Goal: Task Accomplishment & Management: Use online tool/utility

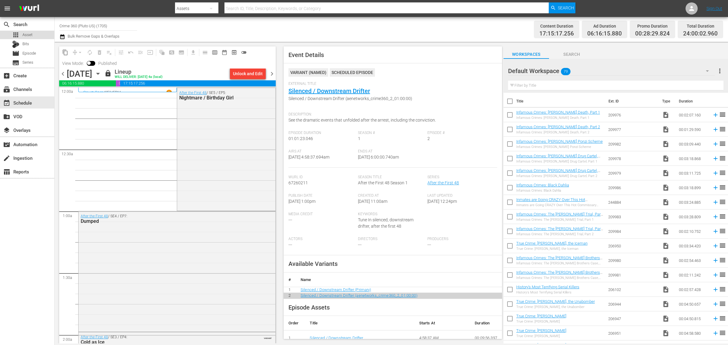
click at [24, 34] on span "Asset" at bounding box center [27, 35] width 10 height 6
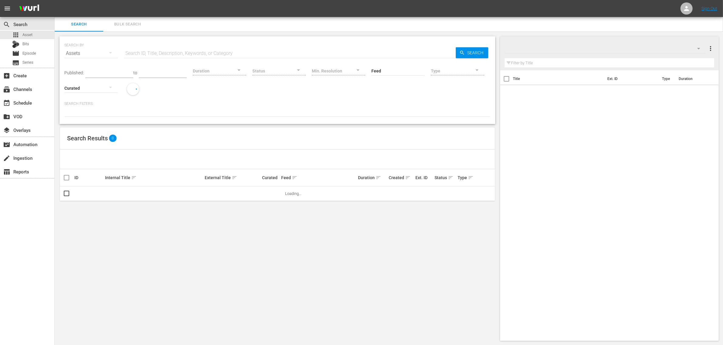
click at [122, 24] on span "Bulk Search" at bounding box center [127, 24] width 41 height 7
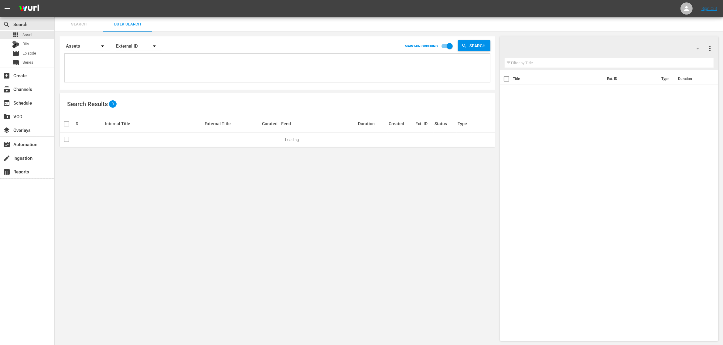
click at [143, 65] on textarea at bounding box center [278, 69] width 424 height 28
paste textarea "40340 40349 40348 40344 40347 52520 50949 38946 26573 23148"
type textarea "40340 40349 40348 40344 40347 52520 50949 38946 26573 23148"
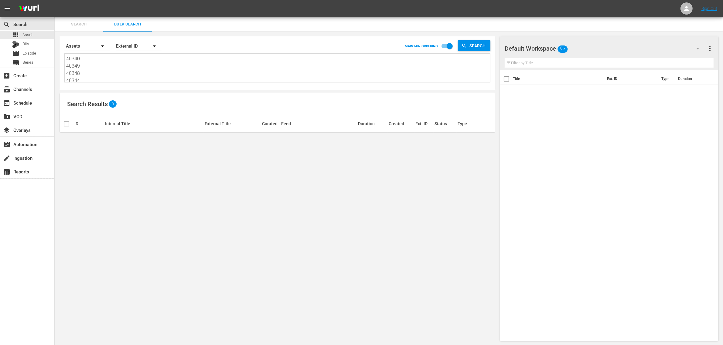
scroll to position [1, 0]
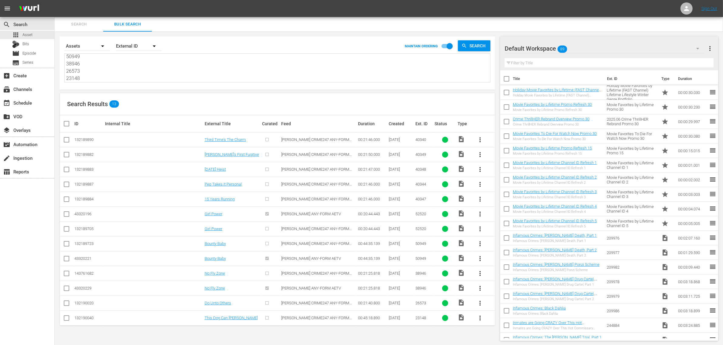
type textarea "40340 40349 40348 40344 40347 52520 50949 38946 26573 23148"
click at [605, 49] on div "Default Workspace 89" at bounding box center [604, 48] width 200 height 17
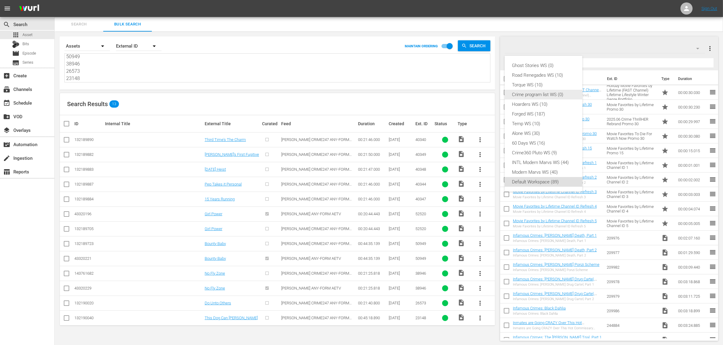
click at [564, 92] on div "Crime program list WS (0)" at bounding box center [543, 95] width 63 height 10
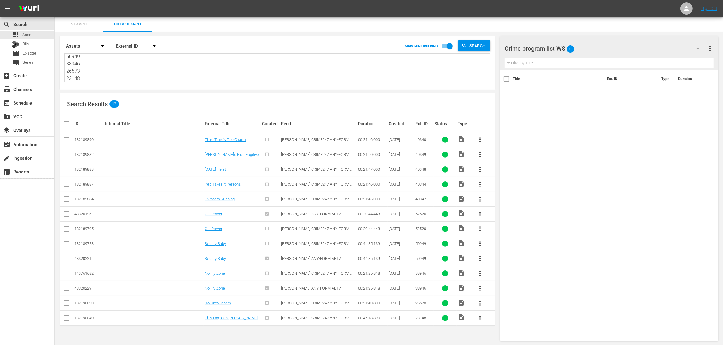
click at [68, 125] on input "checkbox" at bounding box center [69, 123] width 12 height 7
checkbox input "true"
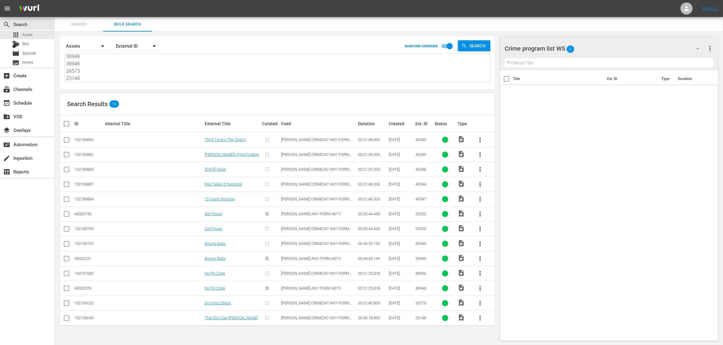
checkbox input "true"
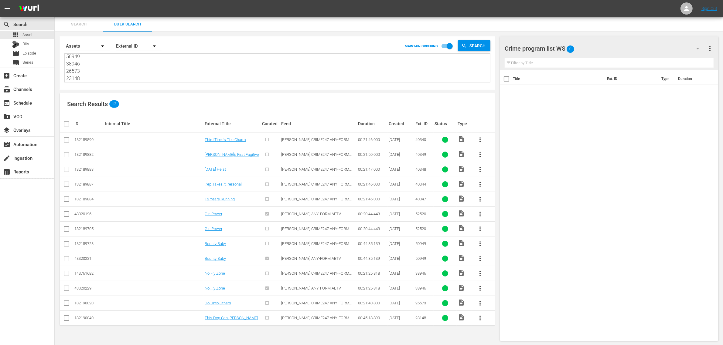
checkbox input "true"
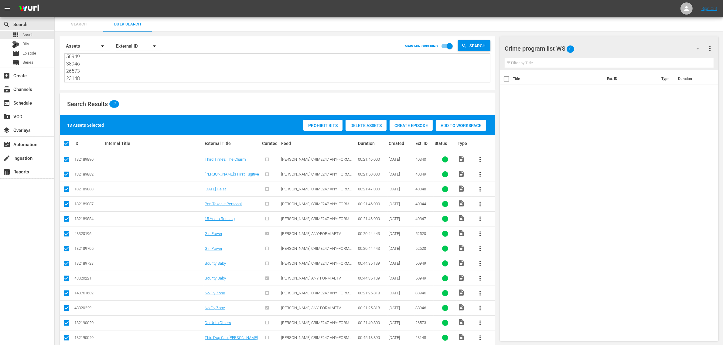
click at [66, 248] on input "checkbox" at bounding box center [66, 249] width 7 height 7
checkbox input "false"
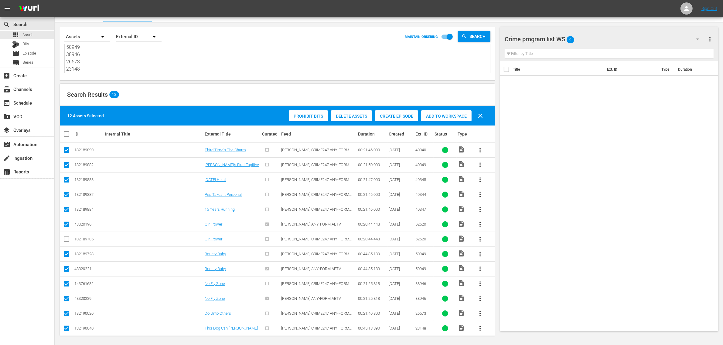
scroll to position [12, 0]
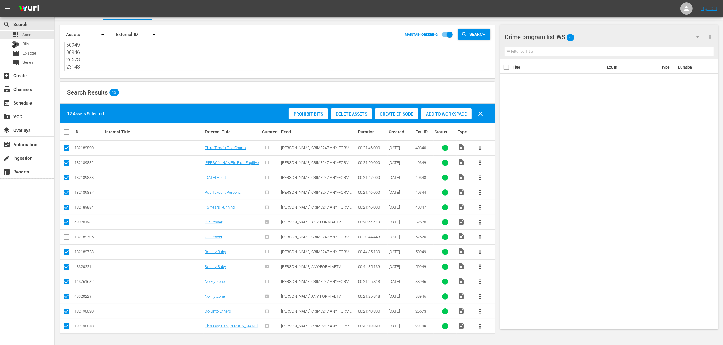
click at [65, 252] on input "checkbox" at bounding box center [66, 253] width 7 height 7
checkbox input "false"
click at [67, 281] on input "checkbox" at bounding box center [66, 282] width 7 height 7
checkbox input "false"
click at [453, 112] on span "Add to Workspace" at bounding box center [446, 114] width 50 height 5
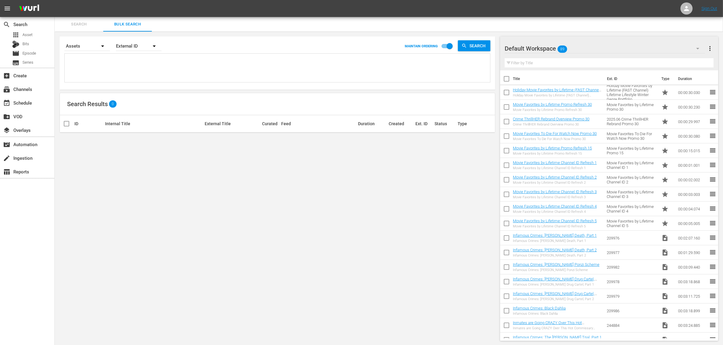
click at [614, 51] on div "Default Workspace 89" at bounding box center [604, 48] width 200 height 17
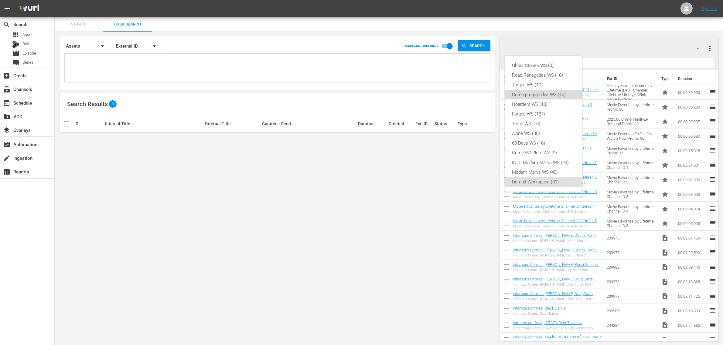
click at [556, 93] on div "Crime program list WS (10)" at bounding box center [543, 95] width 63 height 10
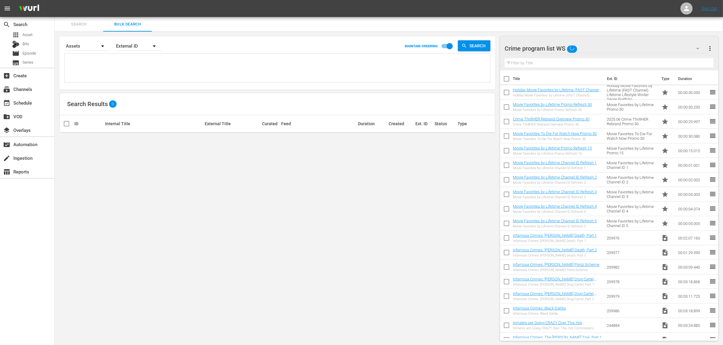
click at [282, 15] on nav "menu Sign Out" at bounding box center [361, 8] width 723 height 17
click at [26, 101] on div "event_available Schedule" at bounding box center [17, 101] width 34 height 5
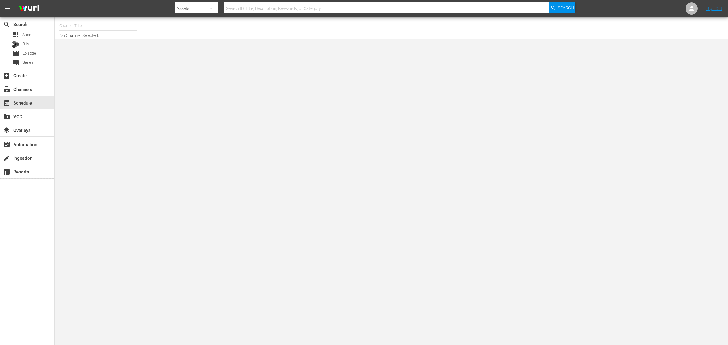
click at [63, 28] on input "text" at bounding box center [98, 26] width 78 height 15
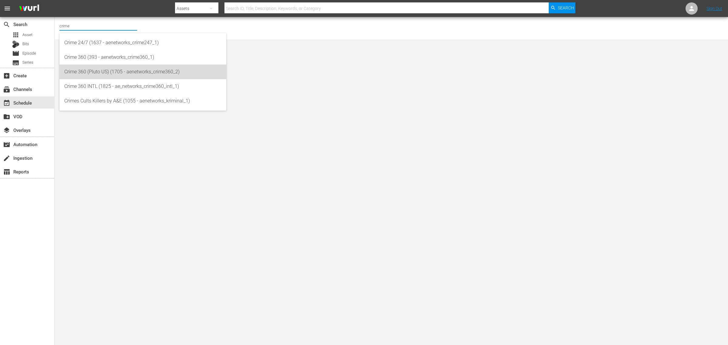
click at [110, 73] on div "Crime 360 (Pluto US) (1705 - aenetworks_crime360_2)" at bounding box center [142, 72] width 157 height 15
type input "Crime 360 (Pluto US) (1705 - aenetworks_crime360_2)"
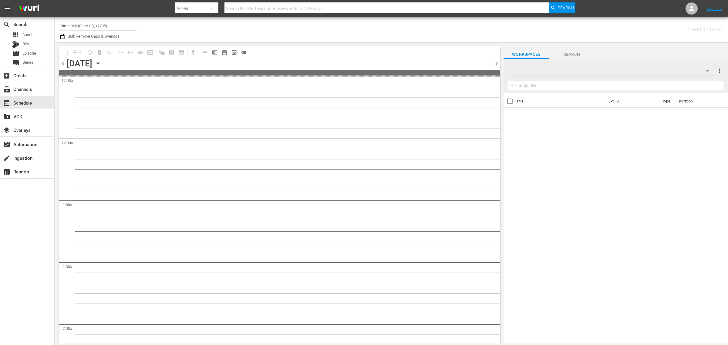
click at [101, 63] on icon "button" at bounding box center [98, 63] width 7 height 7
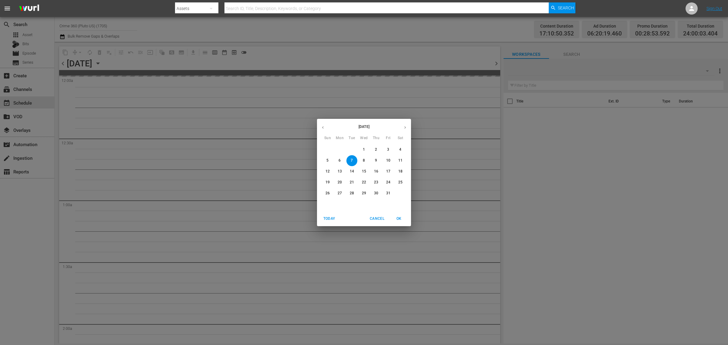
click at [361, 194] on span "29" at bounding box center [364, 193] width 11 height 5
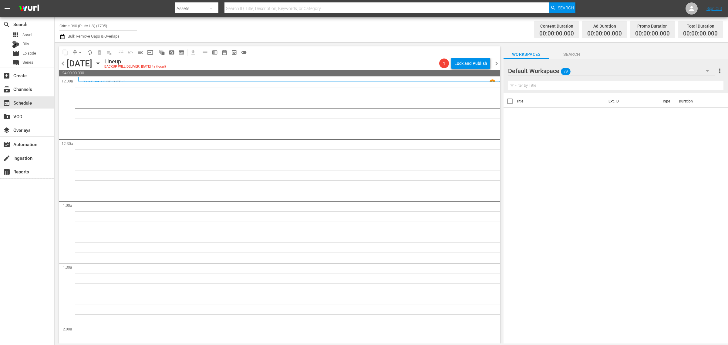
click at [604, 73] on div "Default Workspace 79" at bounding box center [611, 71] width 207 height 17
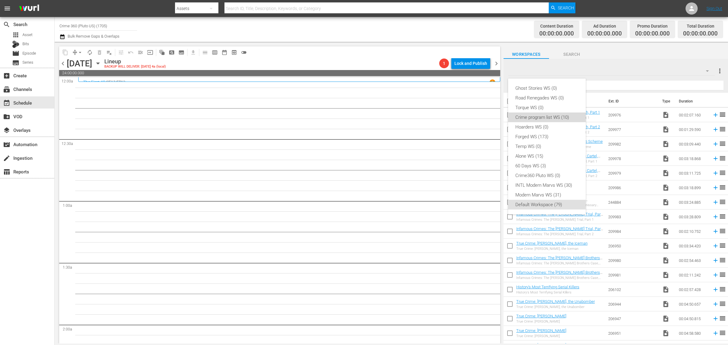
click at [552, 120] on div "Crime program list WS (10)" at bounding box center [547, 118] width 63 height 10
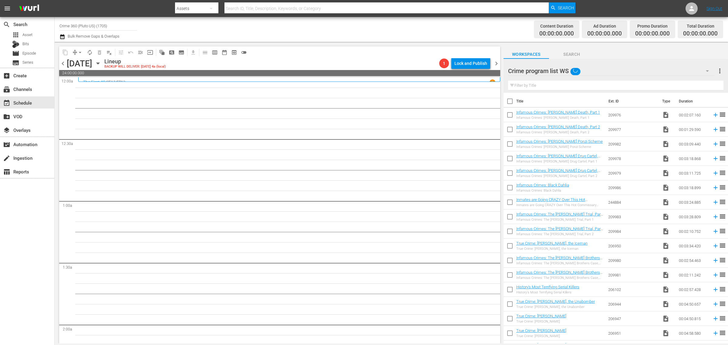
click at [373, 28] on div "Channel Title Crime 360 (Pluto US) (1705) Bulk Remove Gaps & Overlaps" at bounding box center [240, 30] width 362 height 22
click at [320, 31] on div "Channel Title Crime 360 (Pluto US) (1705) Bulk Remove Gaps & Overlaps" at bounding box center [240, 30] width 362 height 22
click at [357, 26] on div "Channel Title Crime 360 (Pluto US) (1705) Bulk Remove Gaps & Overlaps" at bounding box center [240, 30] width 362 height 22
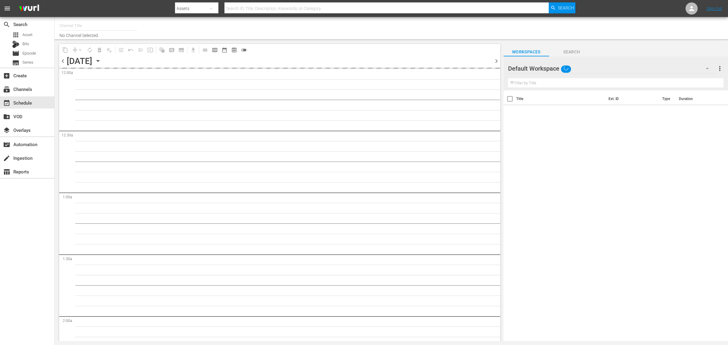
type input "Crime 360 (Pluto US) (1705)"
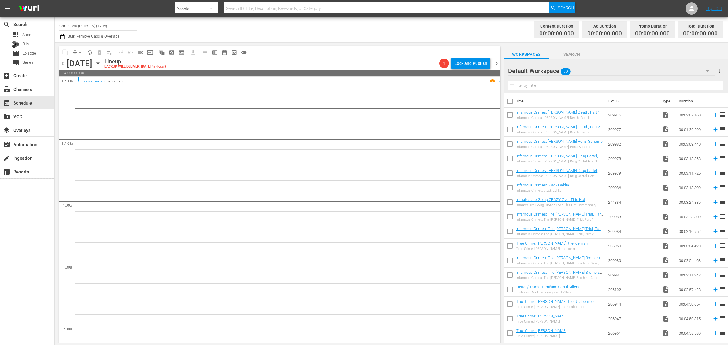
click at [371, 28] on div "Channel Title Crime 360 (Pluto US) (1705) Bulk Remove Gaps & Overlaps" at bounding box center [240, 30] width 362 height 22
click at [592, 71] on div "Default Workspace 79" at bounding box center [611, 71] width 207 height 17
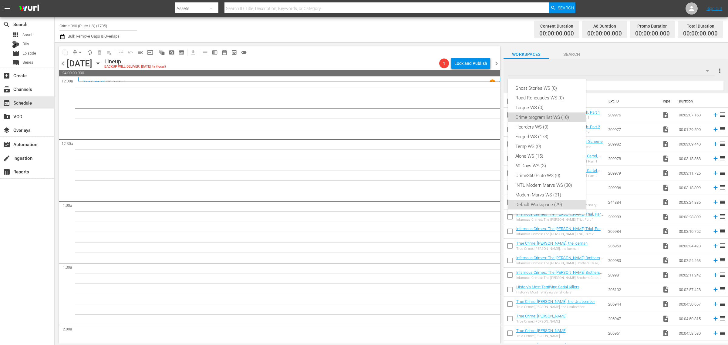
click at [546, 119] on div "Crime program list WS (10)" at bounding box center [547, 118] width 63 height 10
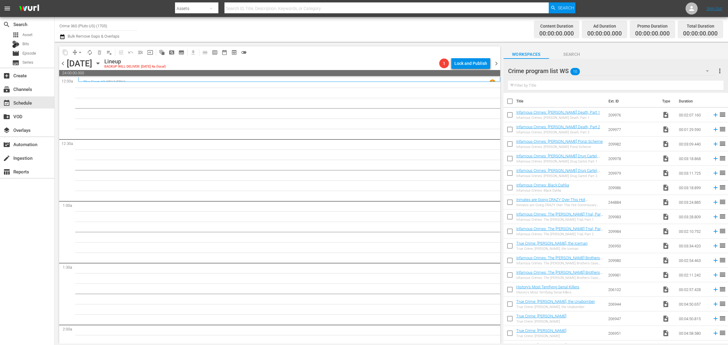
click at [372, 30] on div "Channel Title Crime 360 (Pluto US) (1705) Bulk Remove Gaps & Overlaps" at bounding box center [240, 30] width 362 height 22
click at [29, 35] on span "Asset" at bounding box center [27, 35] width 10 height 6
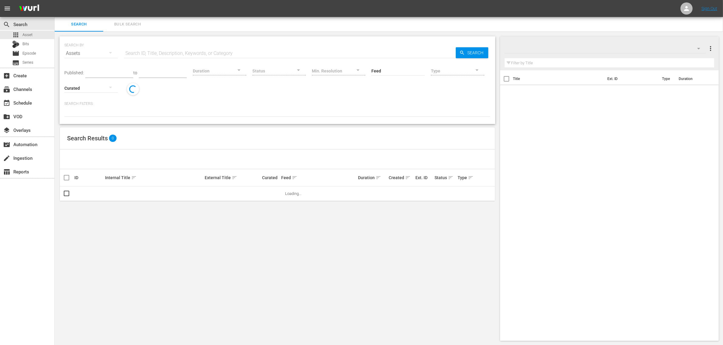
click at [120, 25] on span "Bulk Search" at bounding box center [127, 24] width 41 height 7
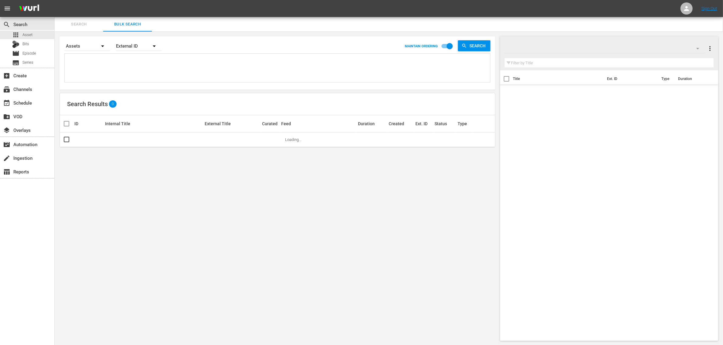
click at [137, 8] on nav "menu Sign Out" at bounding box center [361, 8] width 723 height 17
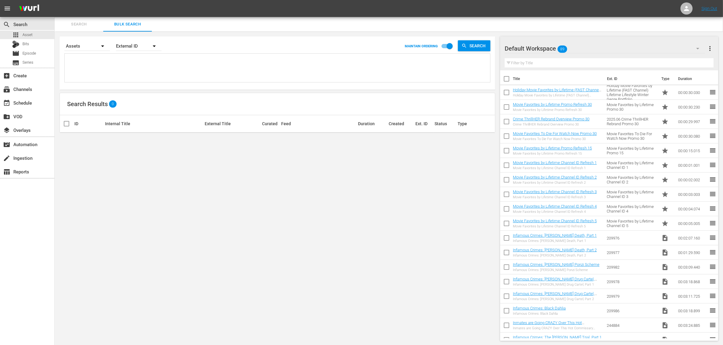
click at [80, 22] on span "Search" at bounding box center [78, 24] width 41 height 7
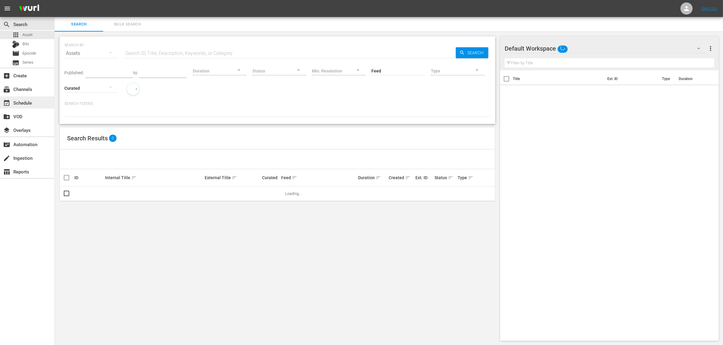
click at [21, 100] on div "event_available Schedule" at bounding box center [17, 101] width 34 height 5
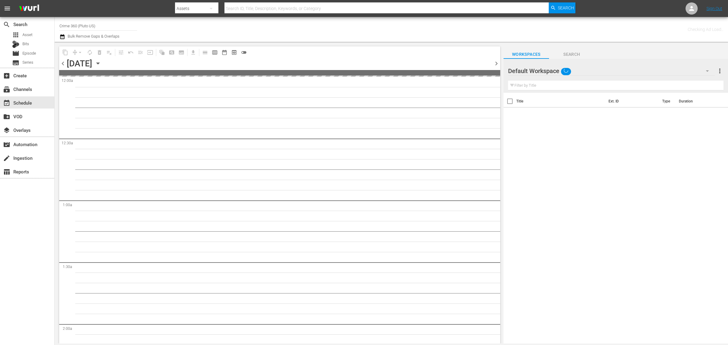
click at [340, 29] on div "Channel Title Crime 360 (Pluto US) Bulk Remove Gaps & Overlaps" at bounding box center [240, 30] width 362 height 22
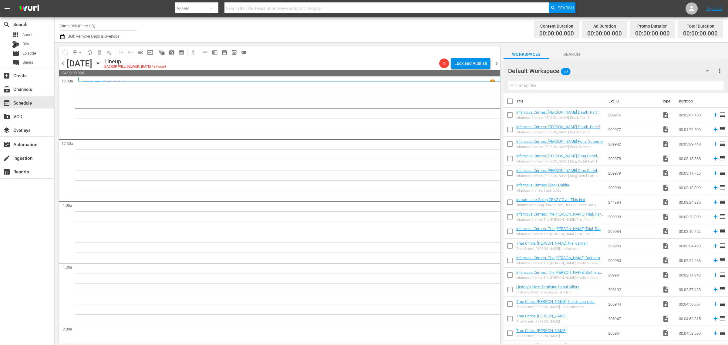
click at [450, 28] on div "Content Duration 00:00:00.000 Ad Duration 00:00:00.000 Promo Duration 00:00:00.…" at bounding box center [573, 30] width 302 height 22
click at [354, 26] on div "Channel Title Crime 360 (Pluto US) Bulk Remove Gaps & Overlaps" at bounding box center [240, 30] width 362 height 22
click at [586, 70] on div "Default Workspace 79" at bounding box center [611, 71] width 207 height 17
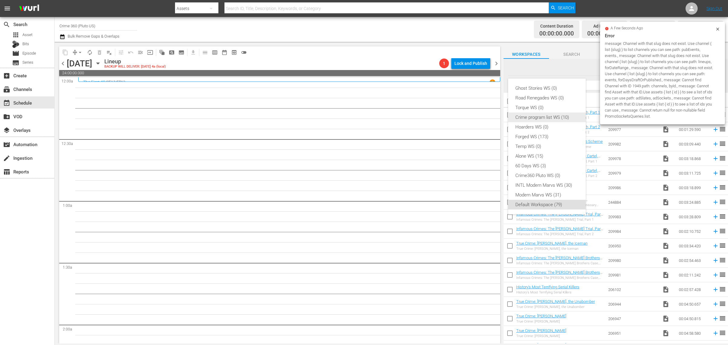
click at [546, 118] on div "Crime program list WS (10)" at bounding box center [547, 118] width 63 height 10
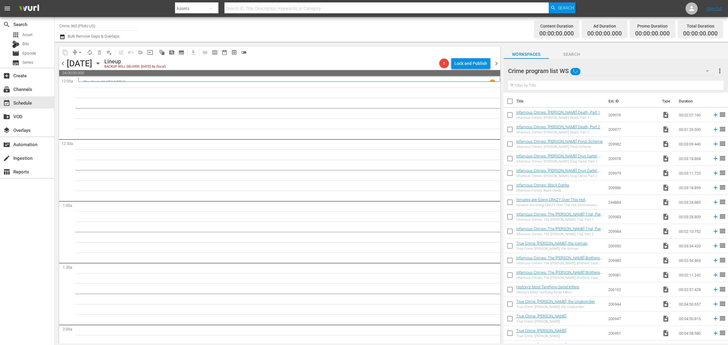
click at [332, 27] on div "Channel Title Crime 360 (Pluto US) Bulk Remove Gaps & Overlaps" at bounding box center [240, 30] width 362 height 22
click at [386, 25] on div "Channel Title Crime 360 (Pluto US) Bulk Remove Gaps & Overlaps" at bounding box center [240, 30] width 362 height 22
click at [321, 33] on div "Channel Title Crime 360 (Pluto US) Bulk Remove Gaps & Overlaps" at bounding box center [240, 30] width 362 height 22
click at [388, 29] on div "Channel Title Crime 360 (Pluto US) Bulk Remove Gaps & Overlaps" at bounding box center [240, 30] width 362 height 22
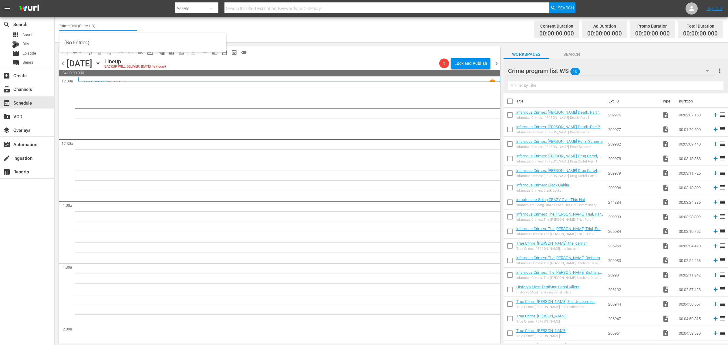
drag, startPoint x: 121, startPoint y: 24, endPoint x: -15, endPoint y: 21, distance: 136.0
click at [0, 21] on html "menu Search By Assets Search ID, Title, Description, Keywords, or Category Sear…" at bounding box center [364, 172] width 728 height 345
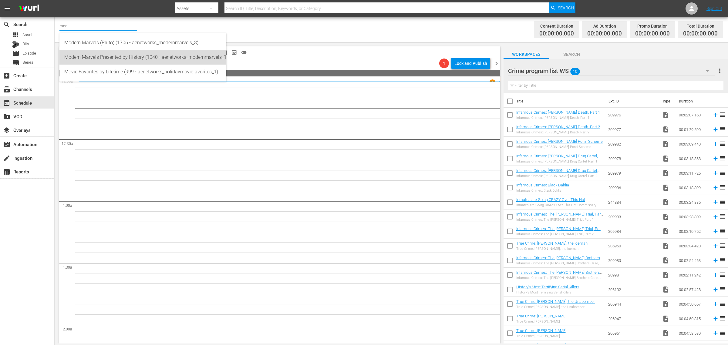
click at [173, 58] on div "Modern Marvels Presented by History (1040 - aenetworks_modernmarvels_1)" at bounding box center [142, 57] width 157 height 15
type input "Modern Marvels Presented by History (1040 - aenetworks_modernmarvels_1)"
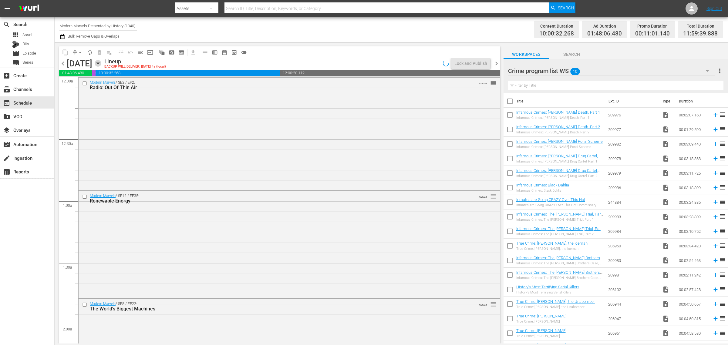
click at [101, 62] on icon "button" at bounding box center [98, 63] width 7 height 7
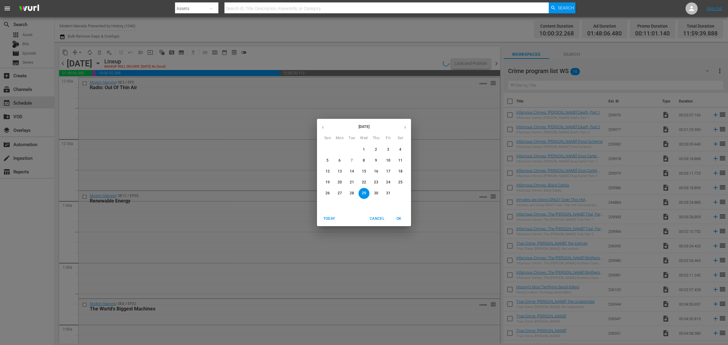
click at [339, 193] on p "27" at bounding box center [340, 193] width 4 height 5
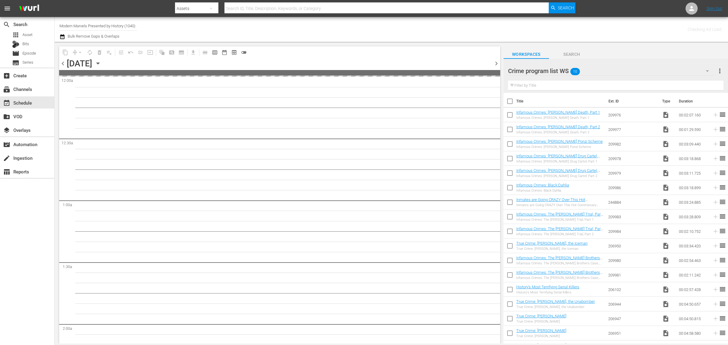
click at [340, 34] on div "Channel Title Modern Marvels Presented by History (1040) Bulk Remove Gaps & Ove…" at bounding box center [240, 30] width 362 height 22
click at [371, 25] on div "Channel Title Modern Marvels Presented by History (1040) Bulk Remove Gaps & Ove…" at bounding box center [240, 30] width 362 height 22
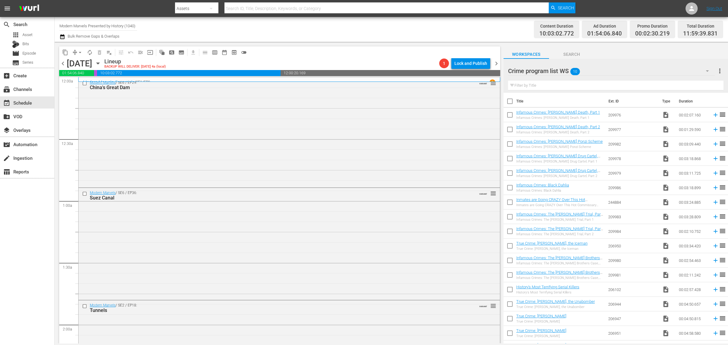
click at [381, 25] on div "Channel Title Modern Marvels Presented by History (1040) Bulk Remove Gaps & Ove…" at bounding box center [240, 30] width 362 height 22
click at [354, 26] on div "Channel Title Modern Marvels Presented by History (1040) Bulk Remove Gaps & Ove…" at bounding box center [240, 30] width 362 height 22
click at [357, 31] on div "Channel Title Modern Marvels Presented by History (1040) Bulk Remove Gaps & Ove…" at bounding box center [240, 30] width 362 height 22
drag, startPoint x: 58, startPoint y: 25, endPoint x: 186, endPoint y: 28, distance: 127.8
click at [186, 28] on div "Channel Title Modern Marvels Presented by History (1040) Bulk Remove Gaps & Ove…" at bounding box center [392, 29] width 674 height 25
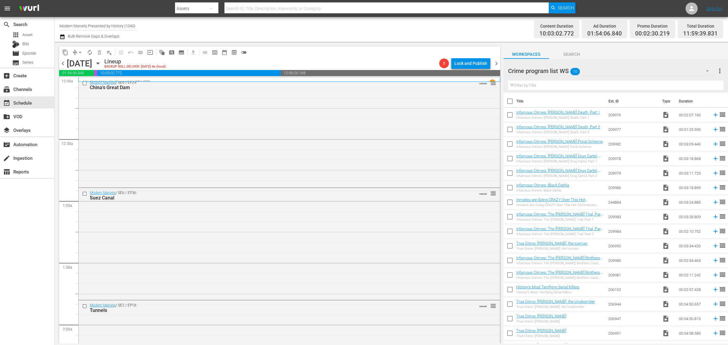
click at [168, 30] on div "Channel Title Modern Marvels Presented by History (1040) Bulk Remove Gaps & Ove…" at bounding box center [240, 30] width 362 height 22
click at [72, 27] on input "Modern Marvels Presented by History (1040)" at bounding box center [98, 26] width 78 height 15
click at [76, 25] on input "Modern Marvels Presented by History (1040)" at bounding box center [98, 26] width 78 height 15
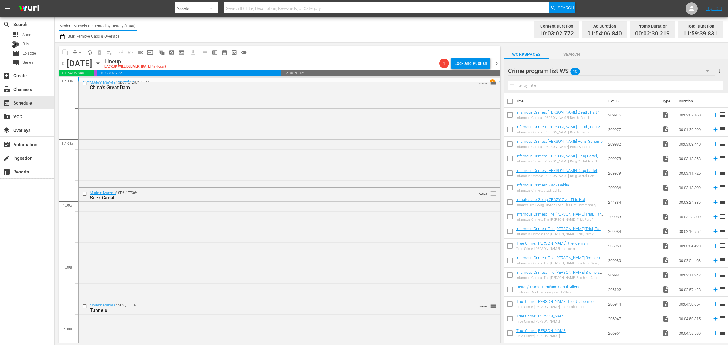
click at [76, 25] on input "Modern Marvels Presented by History (1040)" at bounding box center [98, 26] width 78 height 15
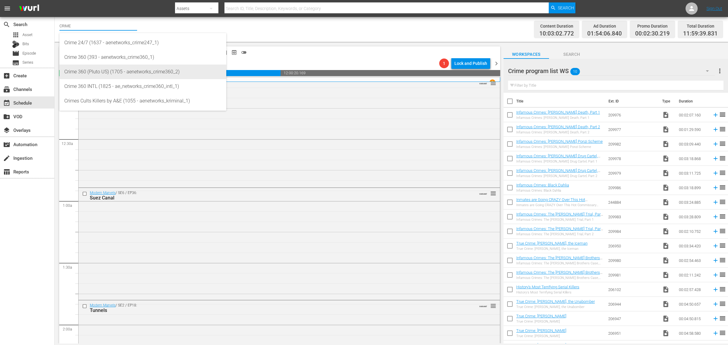
click at [88, 73] on div "Crime 360 (Pluto US) (1705 - aenetworks_crime360_2)" at bounding box center [142, 72] width 157 height 15
type input "Crime 360 (Pluto US) (1705 - aenetworks_crime360_2)"
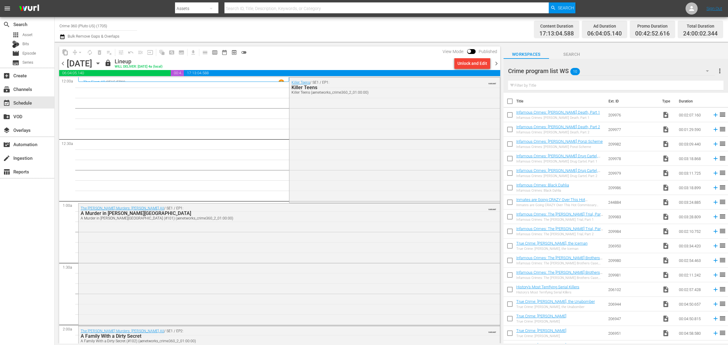
click at [101, 61] on icon "button" at bounding box center [98, 63] width 7 height 7
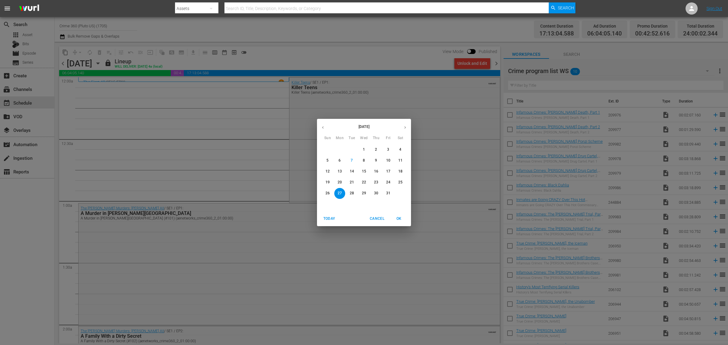
click at [364, 193] on p "29" at bounding box center [364, 193] width 4 height 5
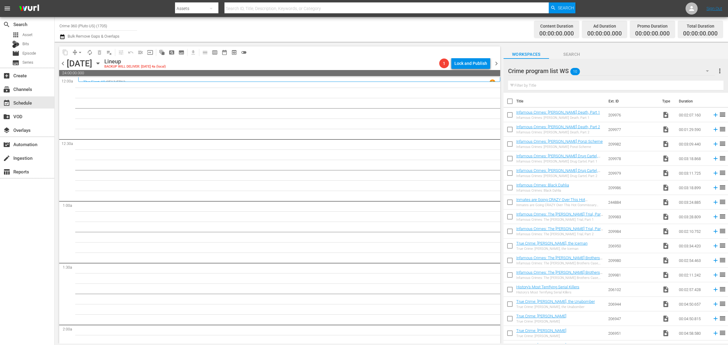
click at [287, 32] on div "Channel Title Crime 360 (Pluto US) (1705) Bulk Remove Gaps & Overlaps" at bounding box center [240, 30] width 362 height 22
click at [101, 60] on icon "button" at bounding box center [98, 63] width 7 height 7
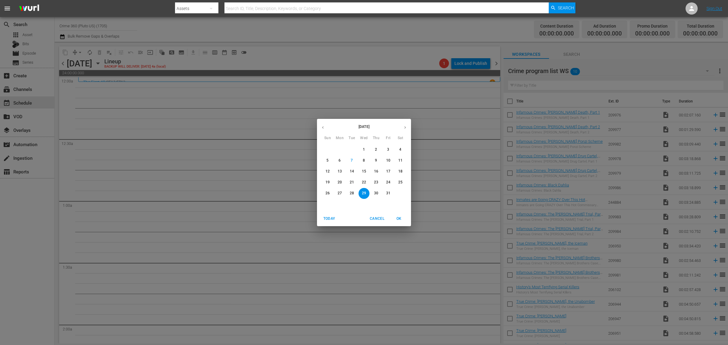
click at [339, 195] on p "27" at bounding box center [340, 193] width 4 height 5
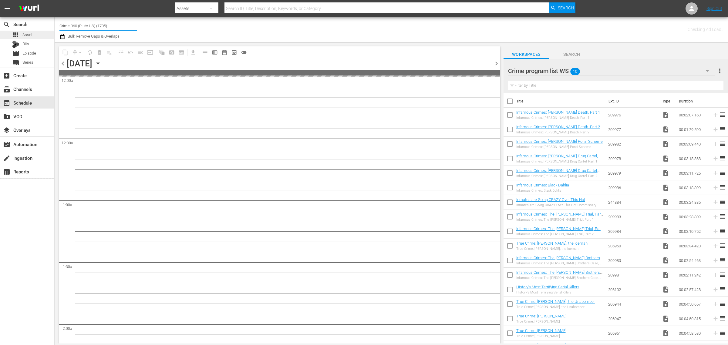
drag, startPoint x: 115, startPoint y: 27, endPoint x: 4, endPoint y: 34, distance: 111.3
click at [55, 0] on div "search Search apps Asset Bits movie Episode subtitles Series add_box Create sub…" at bounding box center [392, 0] width 674 height 0
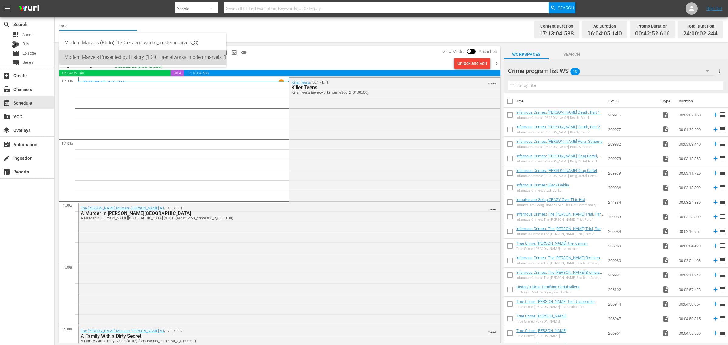
click at [86, 55] on div "Modern Marvels Presented by History (1040 - aenetworks_modernmarvels_1)" at bounding box center [142, 57] width 157 height 15
type input "Modern Marvels Presented by History (1040 - aenetworks_modernmarvels_1)"
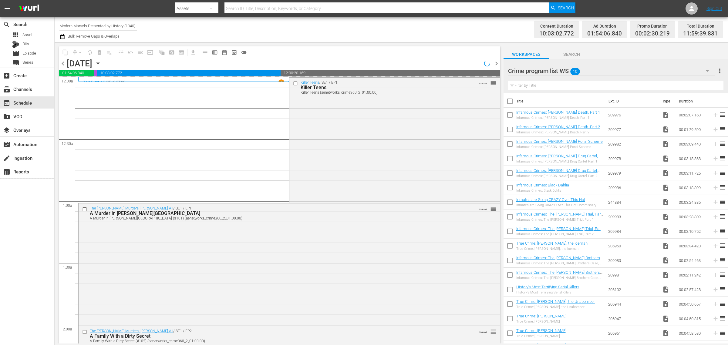
click at [377, 27] on div "Channel Title Modern Marvels Presented by History (1040) Bulk Remove Gaps & Ove…" at bounding box center [240, 30] width 362 height 22
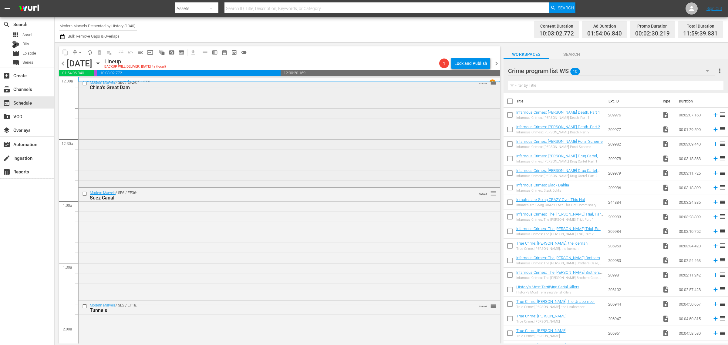
click at [143, 149] on div "Modern Marvels / SE6 / EP29: China's Great Dam VARIANT reorder" at bounding box center [290, 132] width 422 height 109
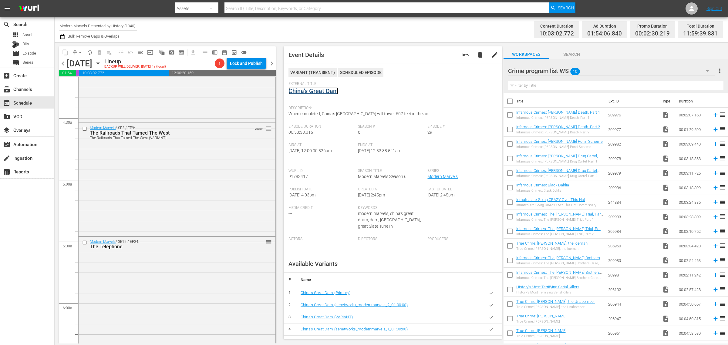
scroll to position [531, 0]
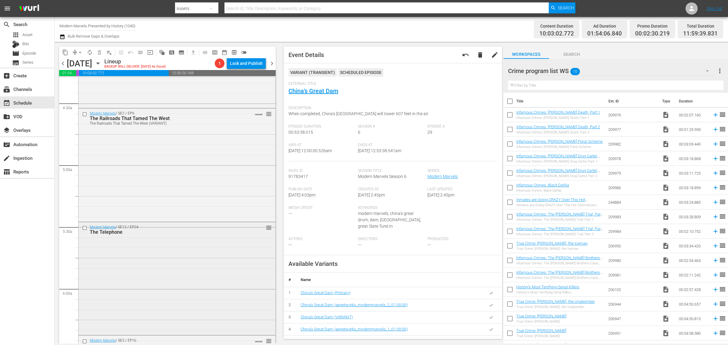
click at [181, 270] on div "Modern Marvels / SE12 / EP24: The Telephone reorder" at bounding box center [177, 278] width 197 height 112
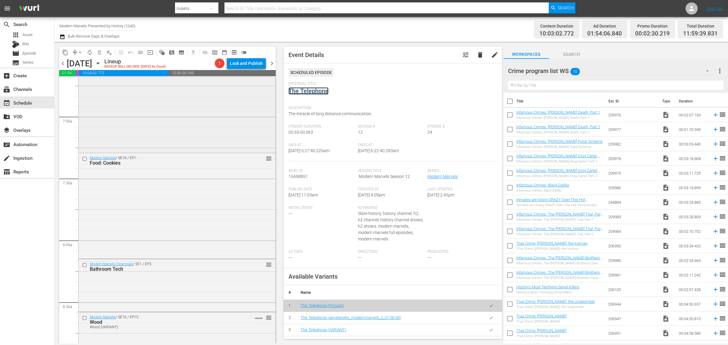
scroll to position [835, 0]
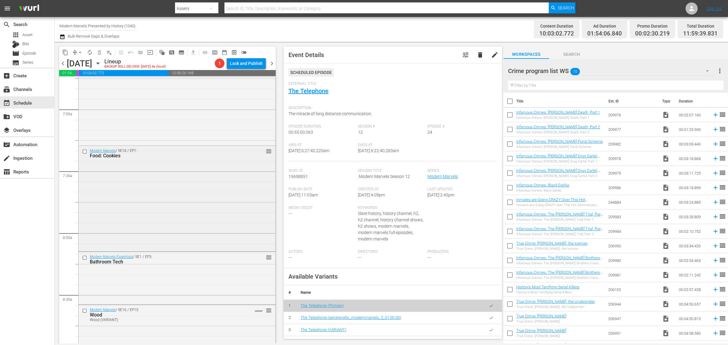
click at [210, 199] on div "Modern Marvels / SE18 / EP1: Food: Cookies reorder" at bounding box center [177, 198] width 197 height 104
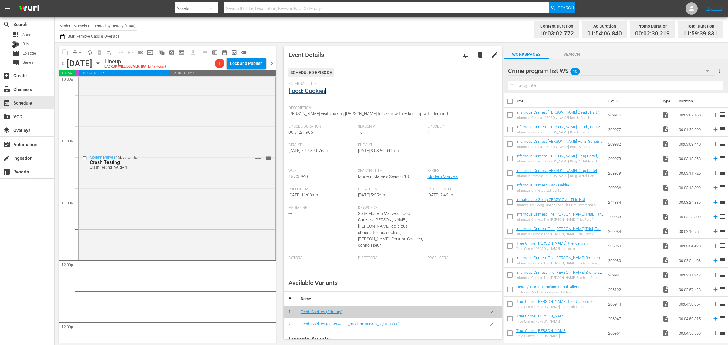
scroll to position [1328, 0]
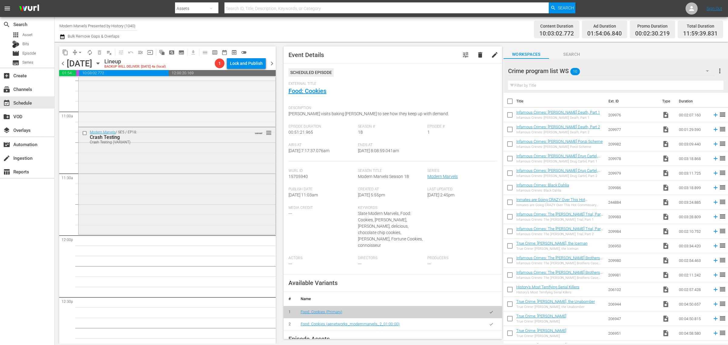
click at [164, 198] on div "Modern Marvels / SE5 / EP18: Crash Testing Crash Testing (VARIANT) VARIANT reor…" at bounding box center [177, 180] width 197 height 106
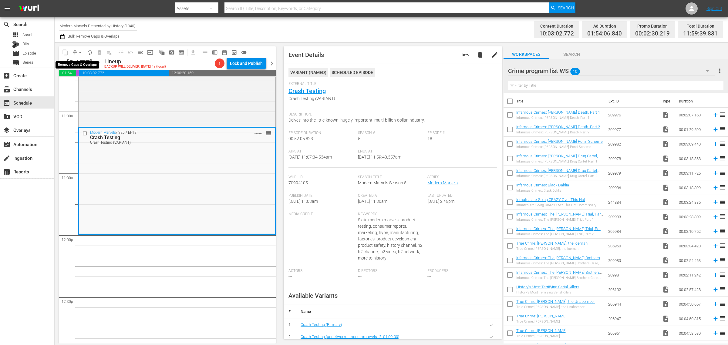
click at [80, 51] on span "arrow_drop_down" at bounding box center [80, 52] width 6 height 6
click at [80, 63] on li "Align to Midnight" at bounding box center [81, 64] width 64 height 10
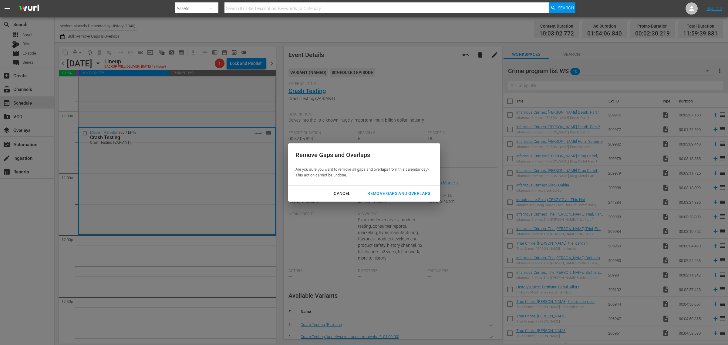
click at [391, 189] on button "Remove Gaps and Overlaps" at bounding box center [398, 193] width 77 height 11
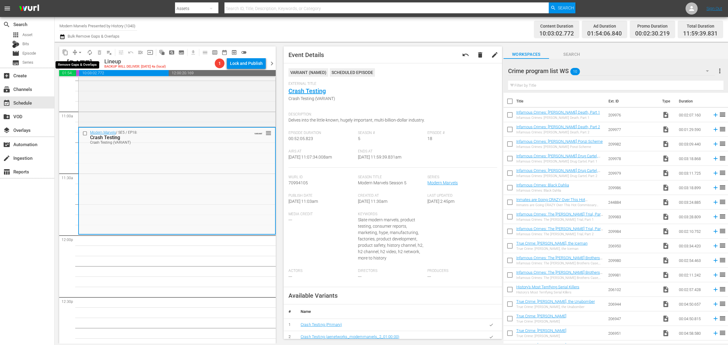
click at [81, 52] on span "arrow_drop_down" at bounding box center [80, 52] width 6 height 6
click at [80, 64] on li "Align to Midnight" at bounding box center [81, 64] width 64 height 10
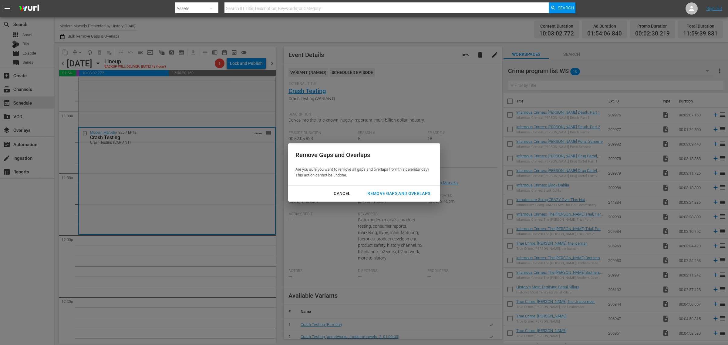
click at [410, 188] on button "Remove Gaps and Overlaps" at bounding box center [398, 193] width 77 height 11
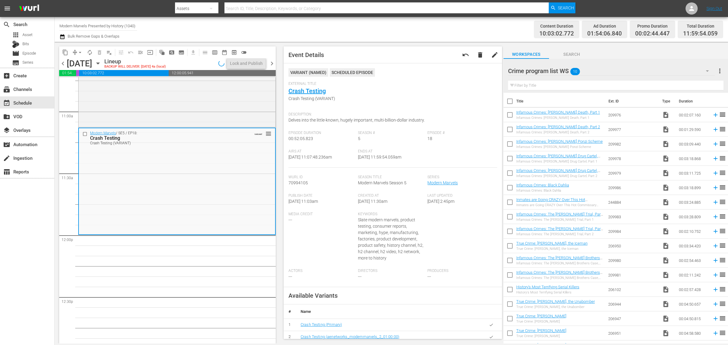
scroll to position [1338, 0]
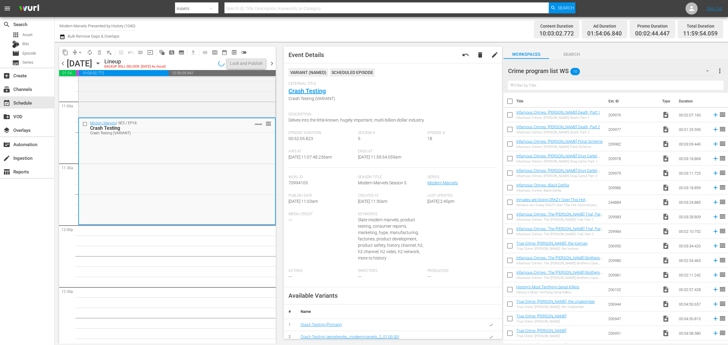
click at [402, 25] on div "Channel Title Modern Marvels Presented by History (1040) Bulk Remove Gaps & Ove…" at bounding box center [240, 30] width 362 height 22
click at [81, 51] on span "arrow_drop_down" at bounding box center [80, 52] width 6 height 6
click at [80, 66] on li "Align to Midnight" at bounding box center [81, 64] width 64 height 10
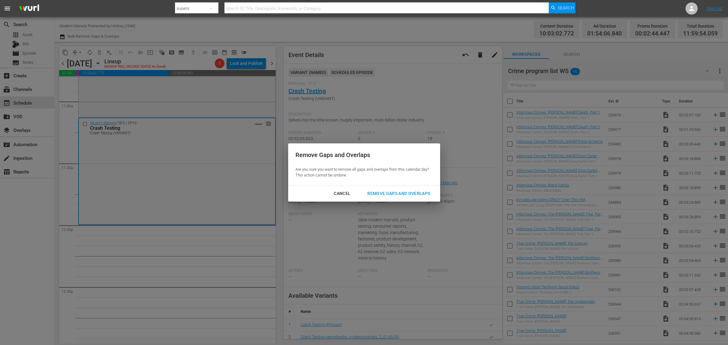
click at [397, 191] on div "Remove Gaps and Overlaps" at bounding box center [399, 194] width 73 height 8
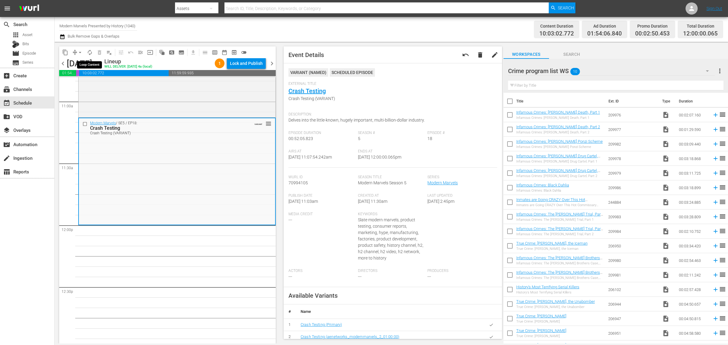
click at [87, 52] on span "autorenew_outlined" at bounding box center [90, 52] width 6 height 6
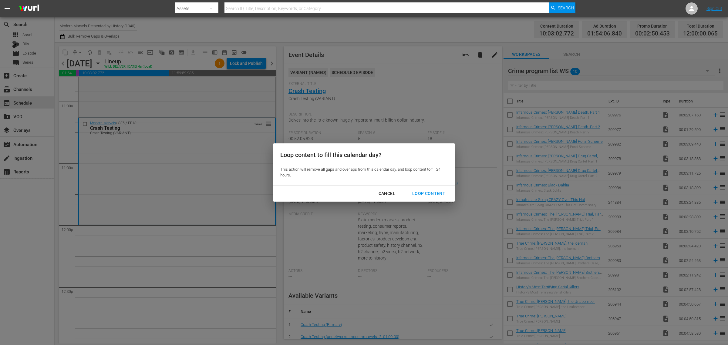
click at [426, 192] on div "Loop Content" at bounding box center [429, 194] width 43 height 8
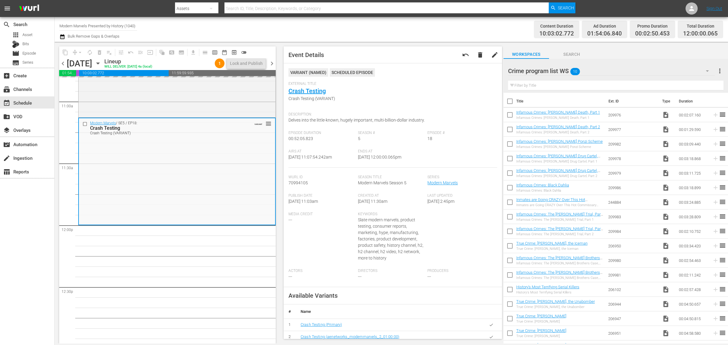
click at [453, 25] on div "Content Duration 10:03:02.772 Ad Duration 01:54:06.840 Promo Duration 00:02:50.…" at bounding box center [573, 30] width 302 height 22
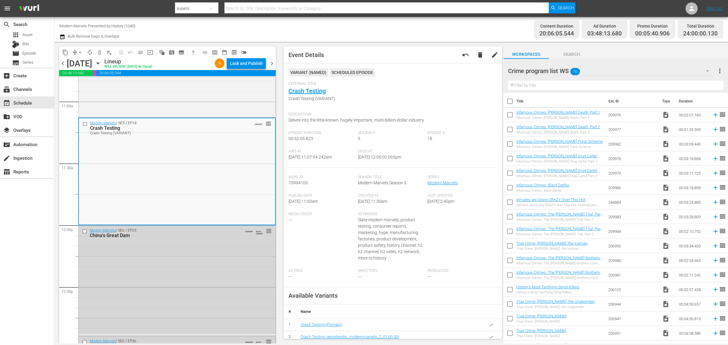
click at [406, 27] on div "Channel Title Modern Marvels Presented by History (1040) Bulk Remove Gaps & Ove…" at bounding box center [240, 30] width 362 height 22
click at [249, 63] on div "Lock and Publish" at bounding box center [246, 63] width 33 height 11
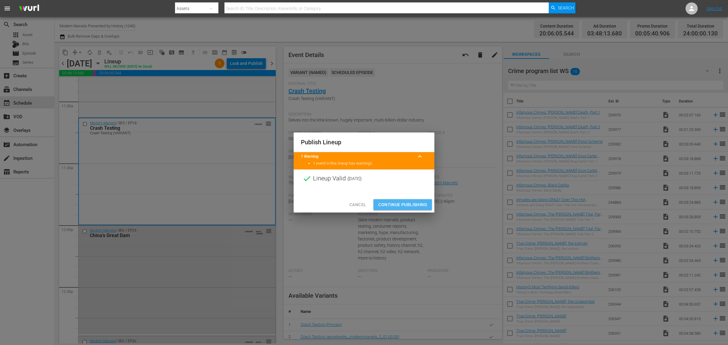
click at [410, 206] on span "Continue Publishing" at bounding box center [402, 205] width 49 height 8
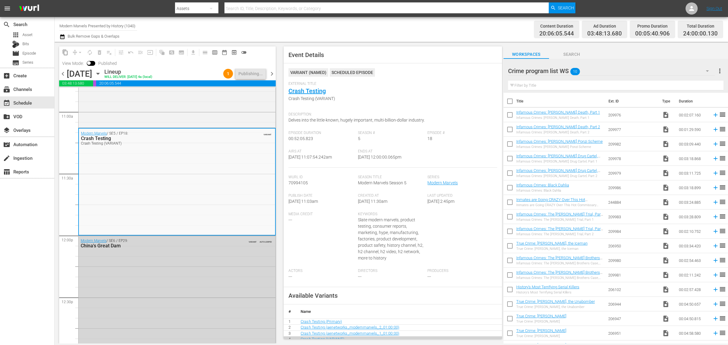
click at [364, 32] on div "Channel Title Modern Marvels Presented by History (1040) Bulk Remove Gaps & Ove…" at bounding box center [240, 30] width 362 height 22
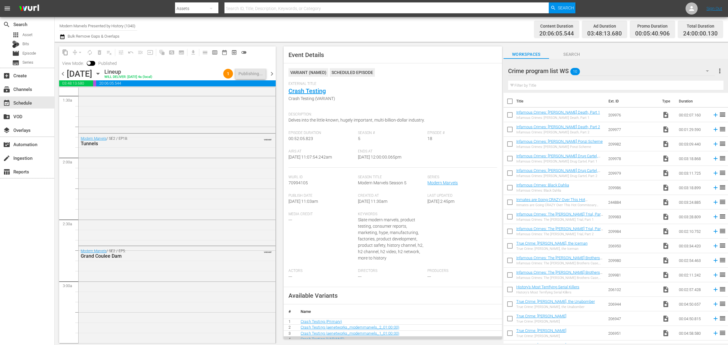
scroll to position [0, 0]
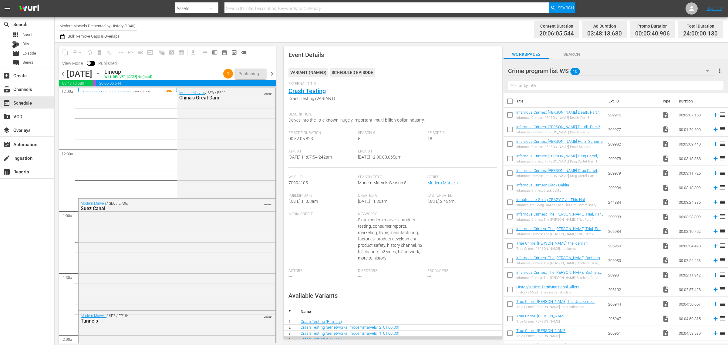
click at [372, 28] on div "Channel Title Modern Marvels Presented by History (1040) Bulk Remove Gaps & Ove…" at bounding box center [240, 30] width 362 height 22
click at [272, 75] on span "chevron_right" at bounding box center [272, 74] width 8 height 8
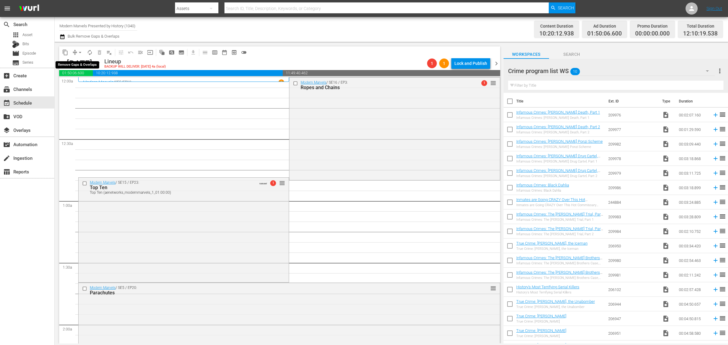
click at [82, 52] on span "arrow_drop_down" at bounding box center [80, 52] width 6 height 6
click at [84, 66] on li "Align to Midnight" at bounding box center [81, 64] width 64 height 10
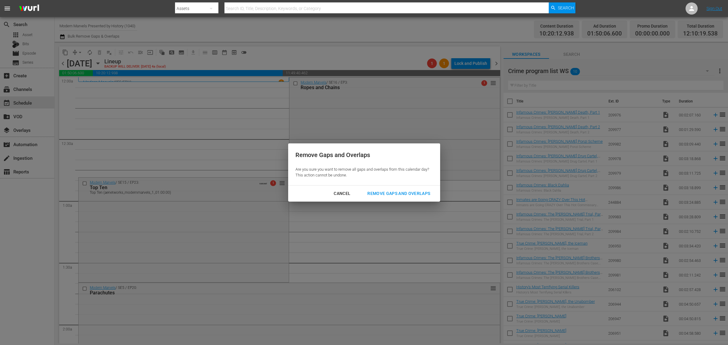
drag, startPoint x: 389, startPoint y: 194, endPoint x: 395, endPoint y: 159, distance: 34.8
click at [389, 193] on div "Remove Gaps and Overlaps" at bounding box center [399, 194] width 73 height 8
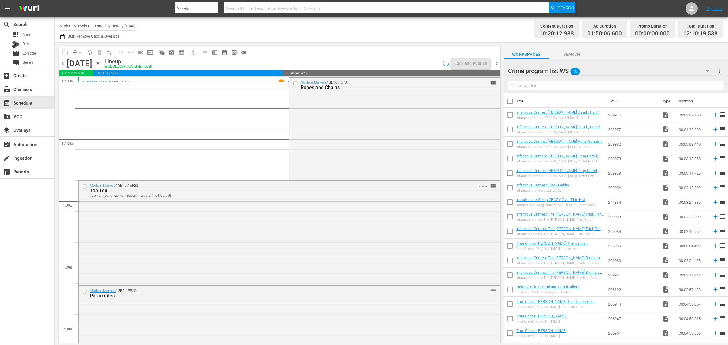
click at [353, 121] on div "Modern Marvels / SE16 / EP3: Ropes and Chains reorder" at bounding box center [395, 128] width 210 height 101
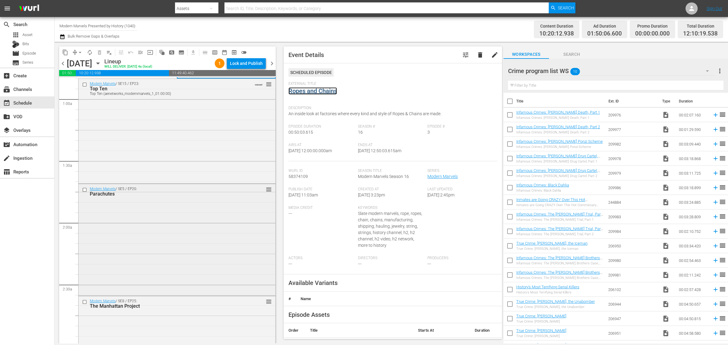
scroll to position [114, 0]
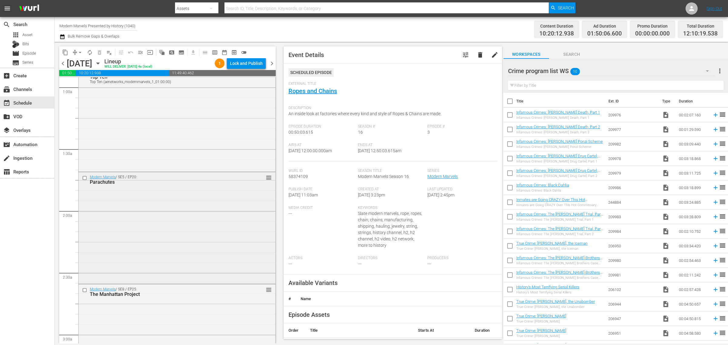
click at [182, 195] on div "Modern Marvels / SE5 / EP20: Parachutes reorder" at bounding box center [177, 227] width 197 height 110
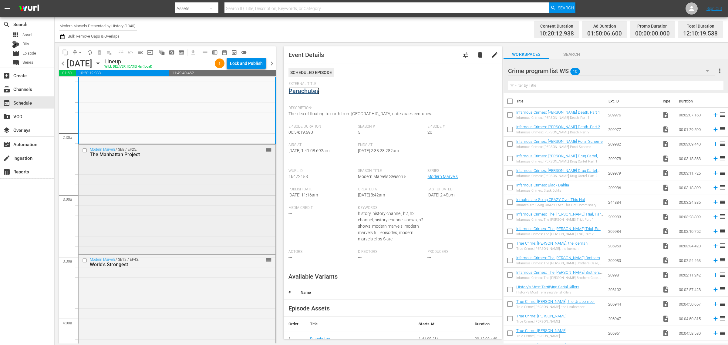
scroll to position [266, 0]
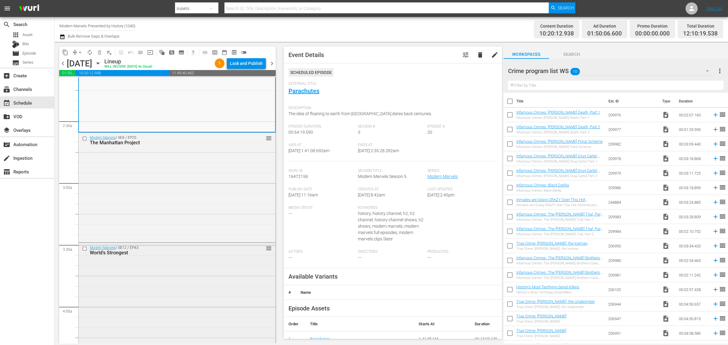
click at [171, 278] on div "Modern Marvels / SE12 / EP43: World's Strongest reorder" at bounding box center [177, 295] width 197 height 104
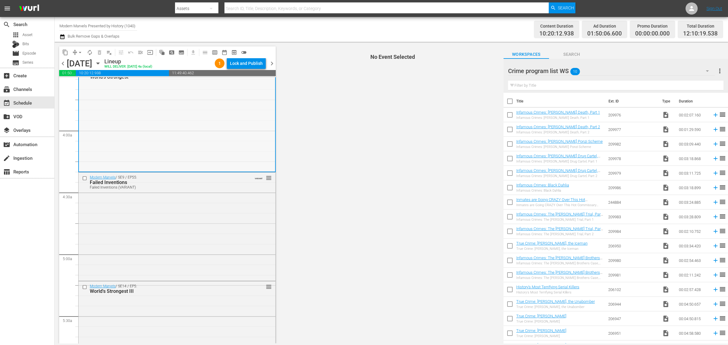
scroll to position [455, 0]
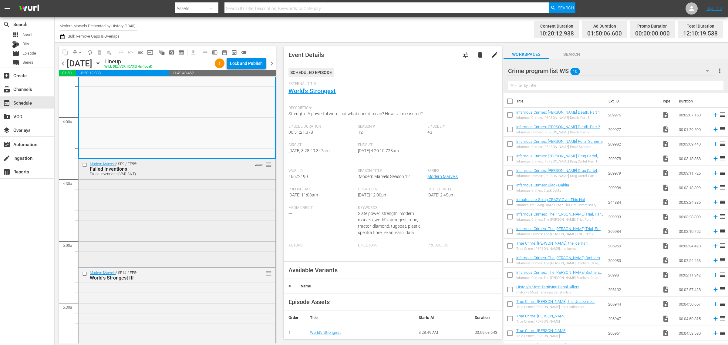
click at [212, 195] on div "Modern Marvels / SE9 / EP55: Failed Inventions Failed Inventions (VARIANT) VARI…" at bounding box center [177, 212] width 197 height 107
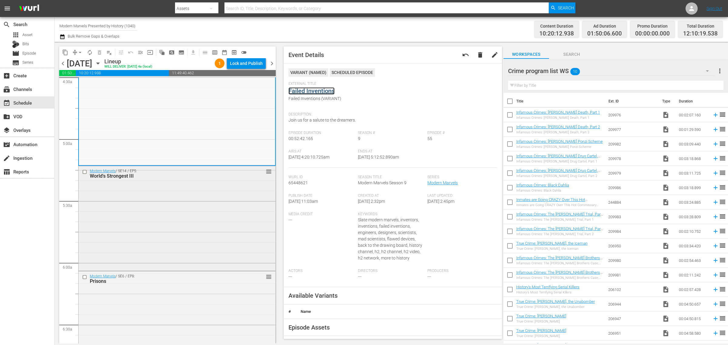
scroll to position [569, 0]
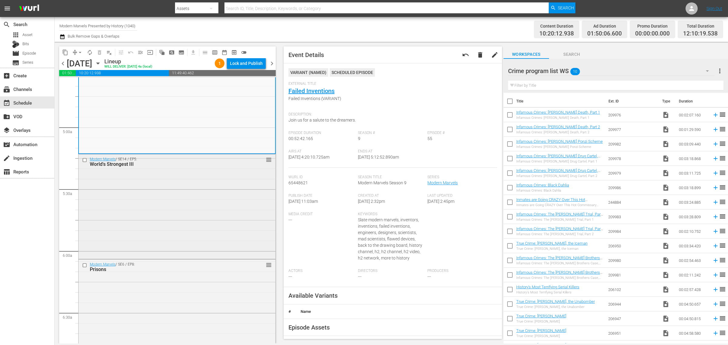
click at [187, 186] on div "Modern Marvels / SE14 / EP5: World's Strongest III reorder" at bounding box center [177, 206] width 197 height 104
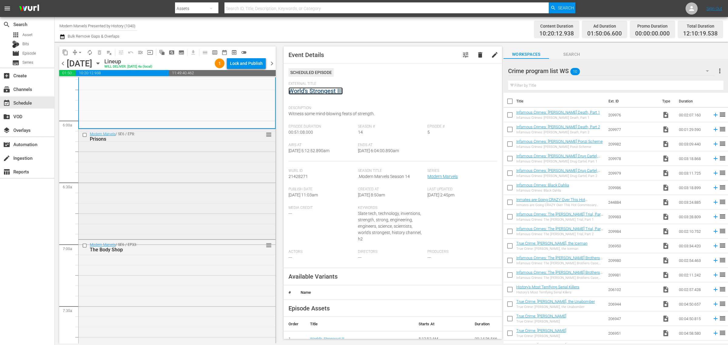
scroll to position [721, 0]
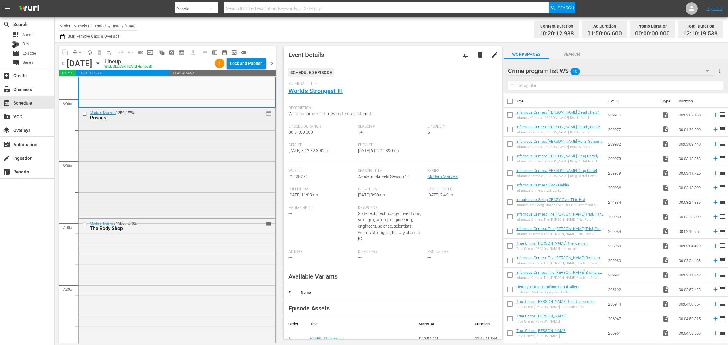
click at [154, 144] on div "Modern Marvels / SE6 / EP8: Prisons reorder" at bounding box center [177, 162] width 197 height 109
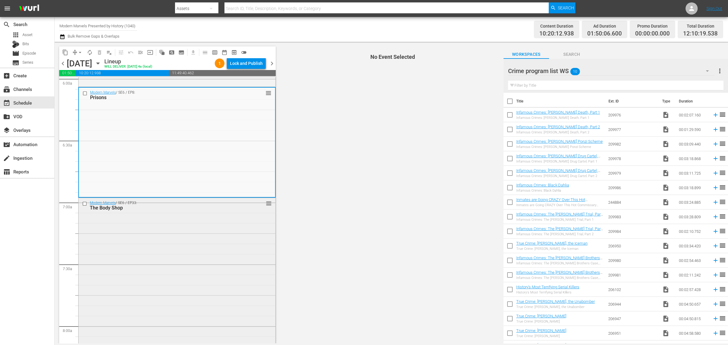
scroll to position [835, 0]
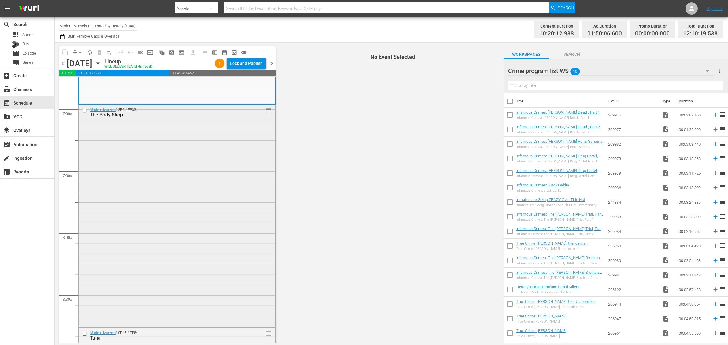
click at [162, 177] on div "Modern Marvels / SE6 / EP33: The Body Shop reorder" at bounding box center [177, 215] width 197 height 221
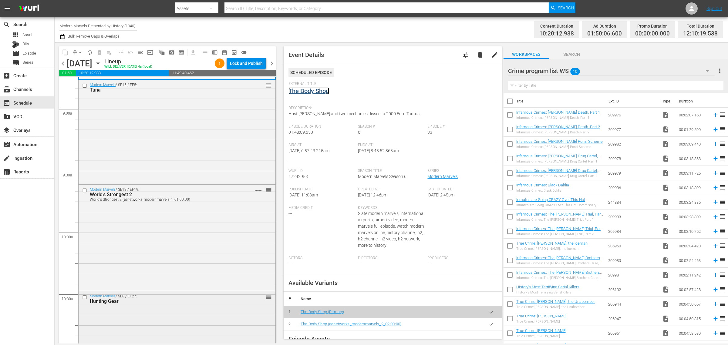
scroll to position [1062, 0]
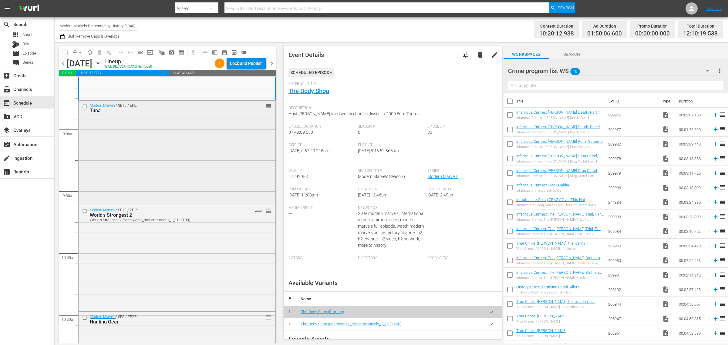
click at [154, 156] on div "Modern Marvels / SE15 / EP5: Tuna reorder" at bounding box center [177, 152] width 197 height 103
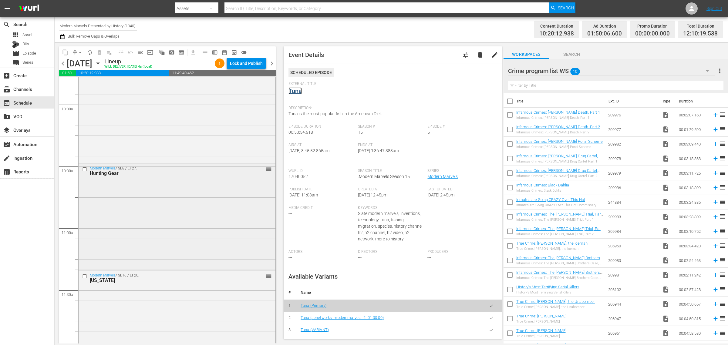
scroll to position [1214, 0]
click at [164, 196] on div "Modern Marvels / SE8 / EP27: Hunting Gear reorder" at bounding box center [177, 213] width 197 height 105
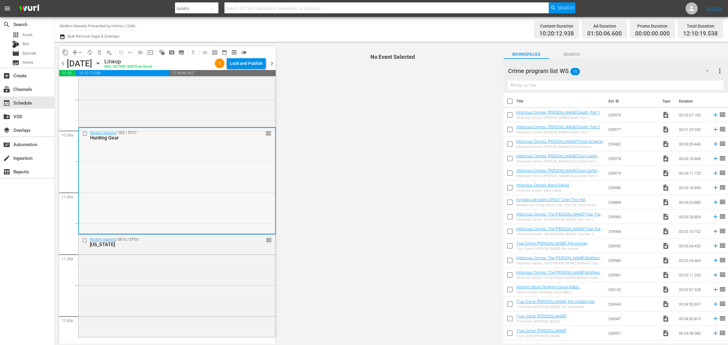
scroll to position [1290, 0]
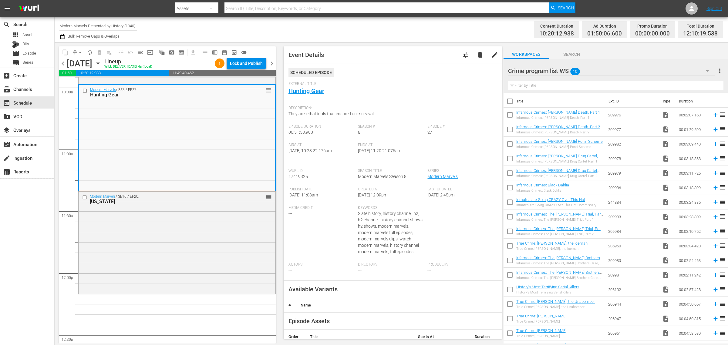
click at [204, 245] on div "Modern Marvels / SE16 / EP20: Alaska reorder" at bounding box center [177, 242] width 197 height 101
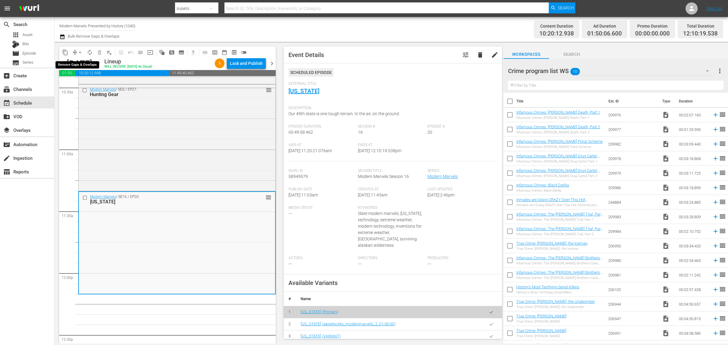
click at [79, 52] on span "arrow_drop_down" at bounding box center [80, 52] width 6 height 6
click at [75, 64] on li "Align to Midnight" at bounding box center [81, 64] width 64 height 10
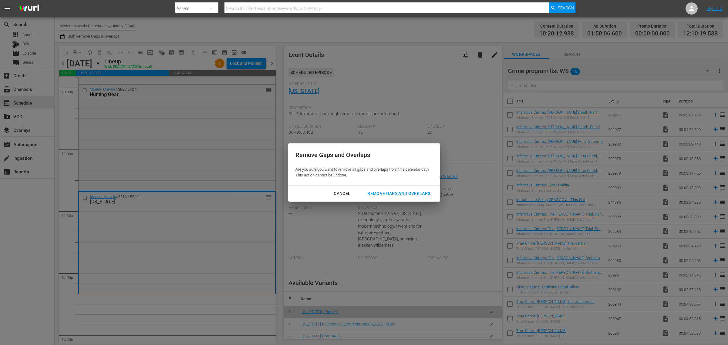
click at [415, 193] on div "Remove Gaps and Overlaps" at bounding box center [399, 194] width 73 height 8
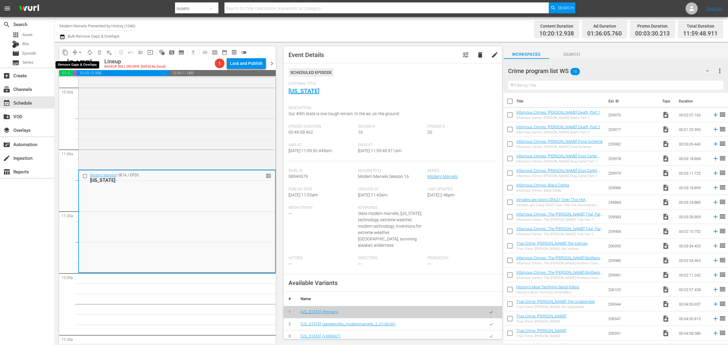
click at [80, 52] on span "arrow_drop_down" at bounding box center [80, 52] width 6 height 6
click at [79, 64] on li "Align to Midnight" at bounding box center [81, 64] width 64 height 10
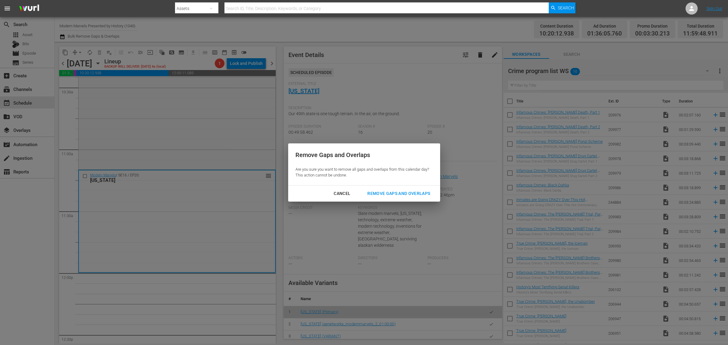
click at [400, 195] on div "Remove Gaps and Overlaps" at bounding box center [399, 194] width 73 height 8
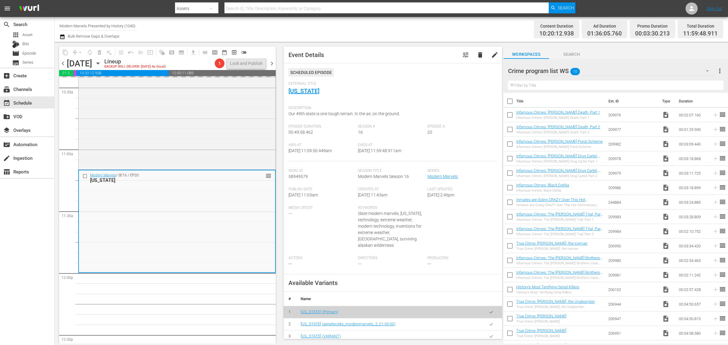
click at [358, 27] on div "Channel Title Modern Marvels Presented by History (1040) Bulk Remove Gaps & Ove…" at bounding box center [240, 30] width 362 height 22
click at [78, 52] on span "arrow_drop_down" at bounding box center [80, 52] width 6 height 6
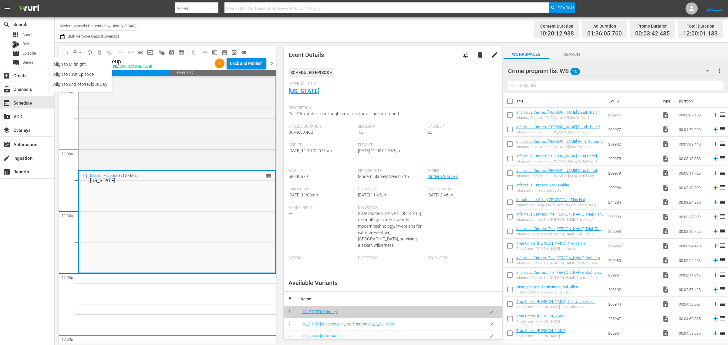
click at [80, 61] on li "Align to Midnight" at bounding box center [81, 64] width 64 height 10
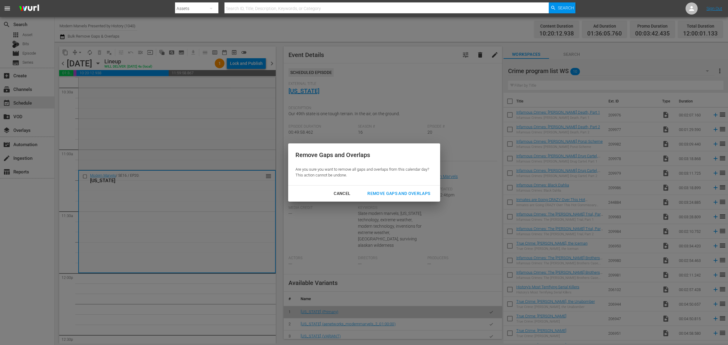
click at [403, 192] on div "Remove Gaps and Overlaps" at bounding box center [399, 194] width 73 height 8
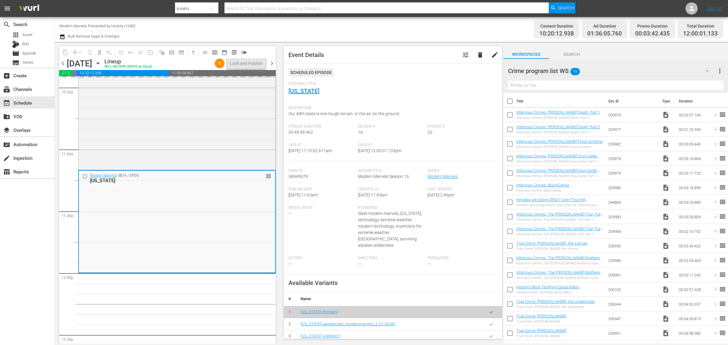
click at [321, 32] on div "Channel Title Modern Marvels Presented by History (1040) Bulk Remove Gaps & Ove…" at bounding box center [240, 30] width 362 height 22
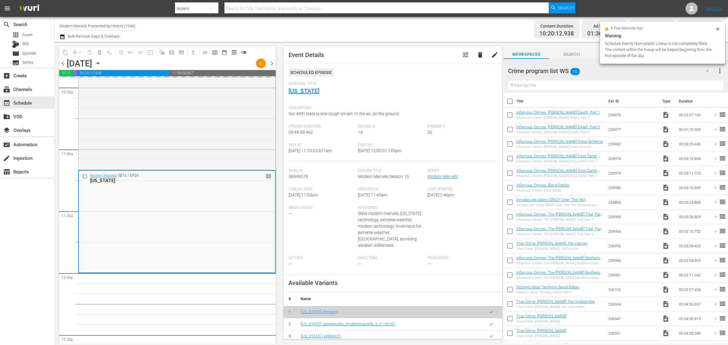
click at [303, 25] on div "Channel Title Modern Marvels Presented by History (1040) Bulk Remove Gaps & Ove…" at bounding box center [240, 30] width 362 height 22
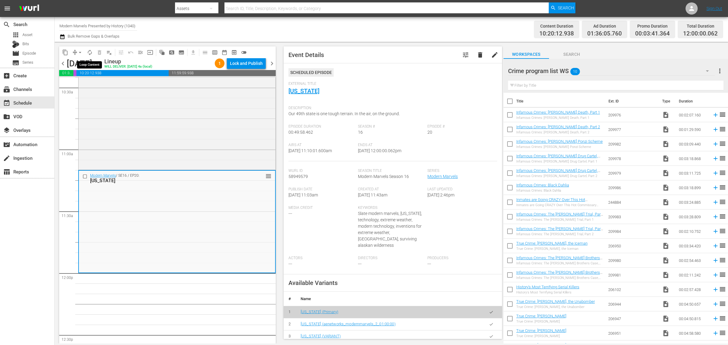
click at [88, 49] on span "autorenew_outlined" at bounding box center [90, 52] width 6 height 6
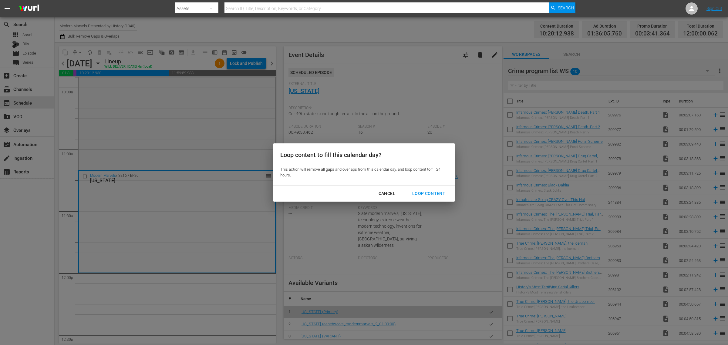
click at [426, 193] on div "Loop Content" at bounding box center [429, 194] width 43 height 8
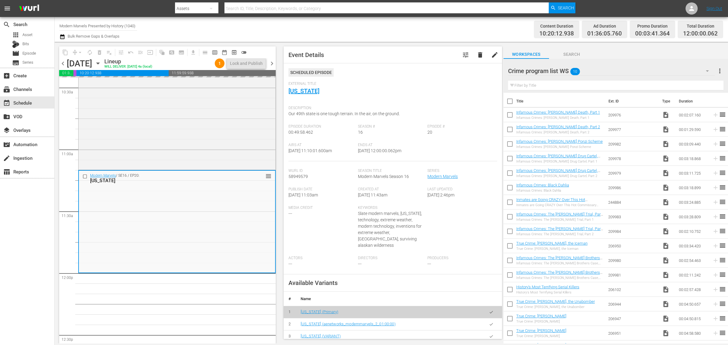
click at [344, 21] on div "Channel Title Modern Marvels Presented by History (1040) Bulk Remove Gaps & Ove…" at bounding box center [240, 30] width 362 height 22
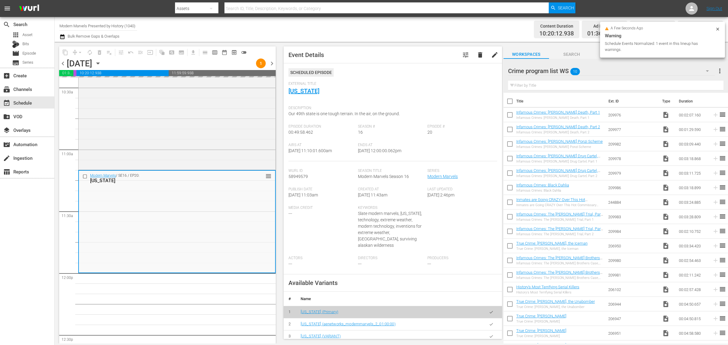
click at [374, 20] on div "Channel Title Modern Marvels Presented by History (1040) Bulk Remove Gaps & Ove…" at bounding box center [240, 30] width 362 height 22
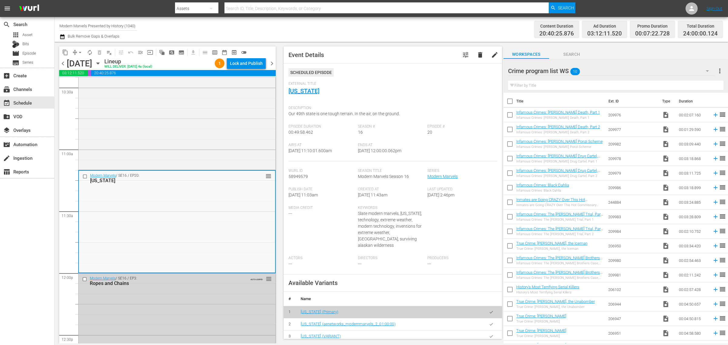
click at [366, 20] on div "Channel Title Modern Marvels Presented by History (1040) Bulk Remove Gaps & Ove…" at bounding box center [240, 30] width 362 height 22
click at [251, 62] on div "Lock and Publish" at bounding box center [246, 63] width 33 height 11
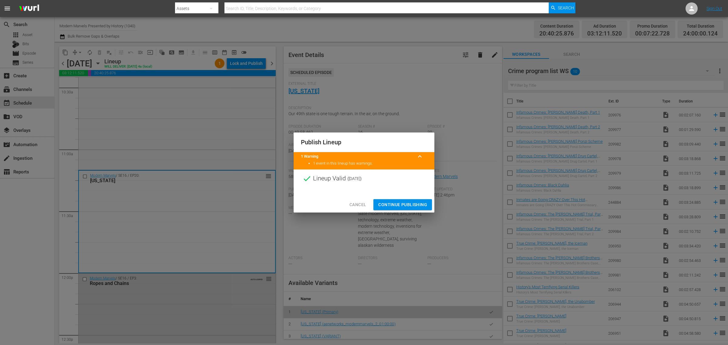
click at [405, 204] on span "Continue Publishing" at bounding box center [402, 205] width 49 height 8
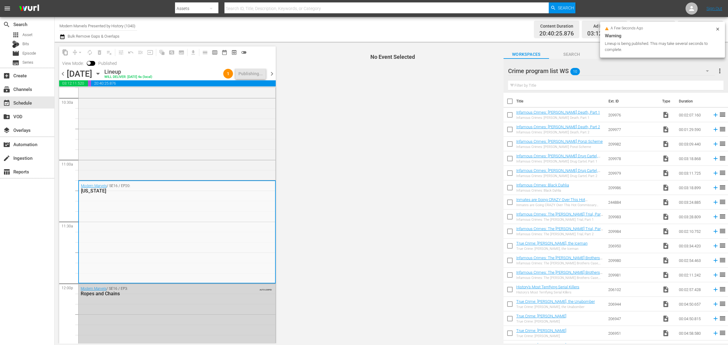
click at [330, 23] on div "Channel Title Modern Marvels Presented by History (1040) Bulk Remove Gaps & Ove…" at bounding box center [240, 30] width 362 height 22
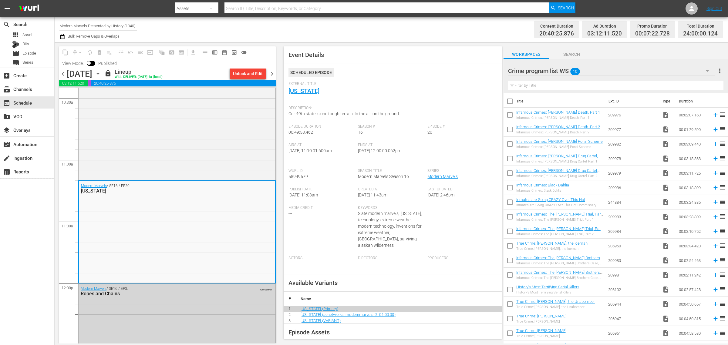
click at [330, 23] on div "Channel Title Modern Marvels Presented by History (1040) Bulk Remove Gaps & Ove…" at bounding box center [240, 30] width 362 height 22
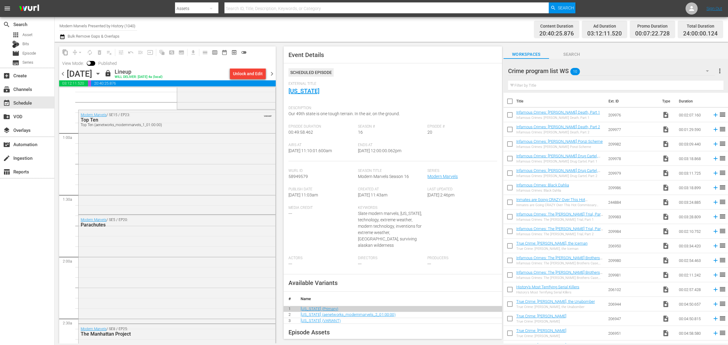
scroll to position [0, 0]
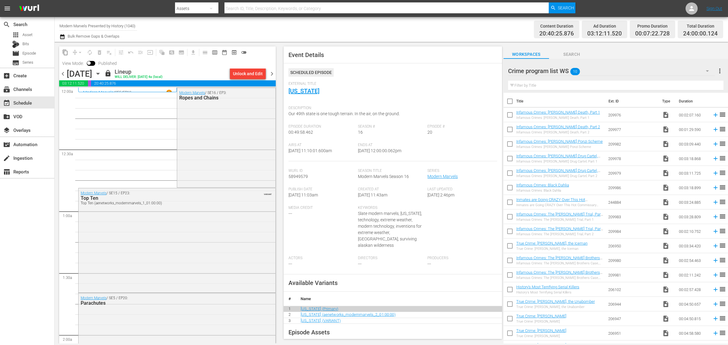
click at [333, 28] on div "Channel Title Modern Marvels Presented by History (1040) Bulk Remove Gaps & Ove…" at bounding box center [240, 30] width 362 height 22
click at [273, 73] on span "chevron_right" at bounding box center [272, 74] width 8 height 8
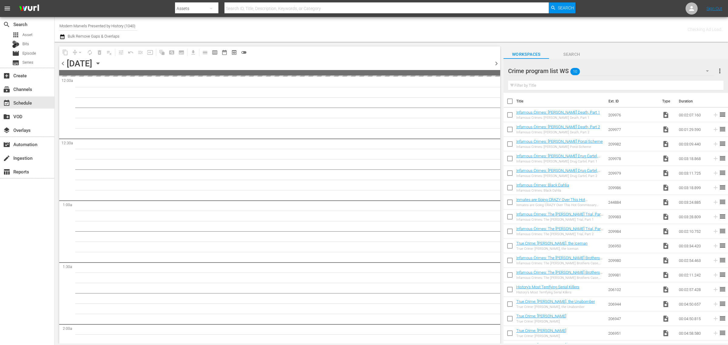
click at [380, 30] on div "Channel Title Modern Marvels Presented by History (1040) Bulk Remove Gaps & Ove…" at bounding box center [240, 30] width 362 height 22
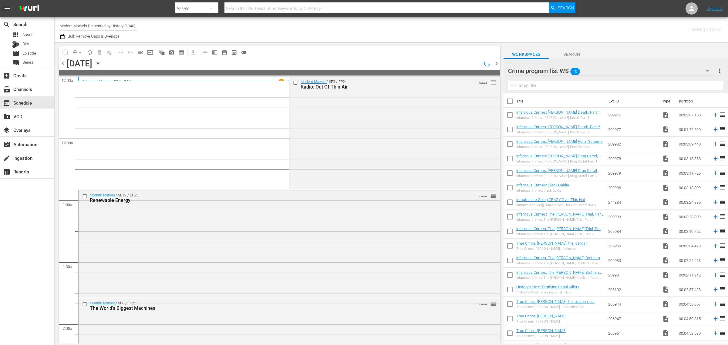
click at [372, 23] on div "Channel Title Modern Marvels Presented by History (1040) Bulk Remove Gaps & Ove…" at bounding box center [240, 30] width 362 height 22
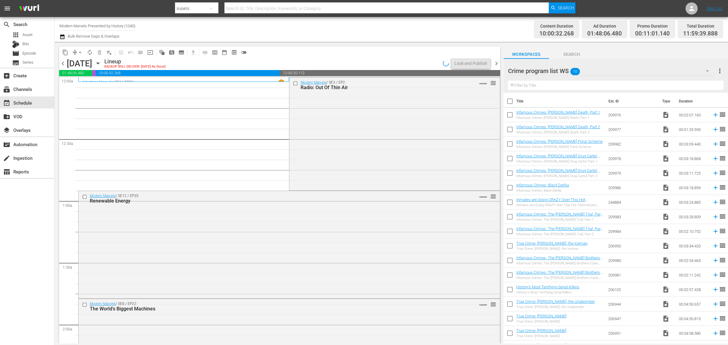
click at [398, 27] on div "Channel Title Modern Marvels Presented by History (1040) Bulk Remove Gaps & Ove…" at bounding box center [240, 30] width 362 height 22
click at [362, 30] on div "Channel Title Modern Marvels Presented by History (1040) Bulk Remove Gaps & Ove…" at bounding box center [240, 30] width 362 height 22
click at [341, 27] on div "Channel Title Modern Marvels Presented by History (1040) Bulk Remove Gaps & Ove…" at bounding box center [240, 30] width 362 height 22
click at [322, 23] on div "Channel Title Modern Marvels Presented by History (1040) Bulk Remove Gaps & Ove…" at bounding box center [240, 30] width 362 height 22
click at [310, 159] on div "Modern Marvels / SE3 / EP2: Radio: Out Of Thin Air VARIANT reorder" at bounding box center [395, 134] width 210 height 112
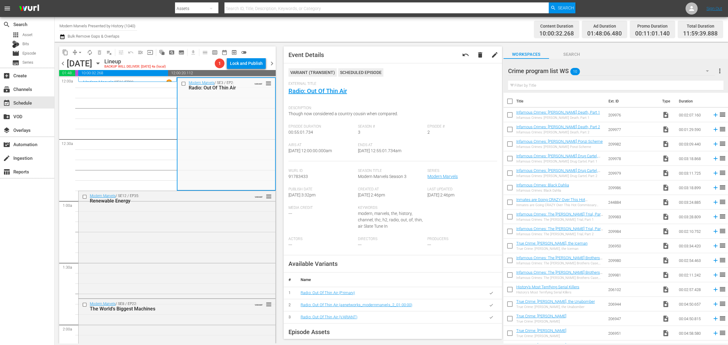
click at [369, 22] on div "Channel Title Modern Marvels Presented by History (1040) Bulk Remove Gaps & Ove…" at bounding box center [240, 30] width 362 height 22
click at [78, 52] on span "arrow_drop_down" at bounding box center [80, 52] width 6 height 6
click at [83, 63] on li "Align to Midnight" at bounding box center [81, 64] width 64 height 10
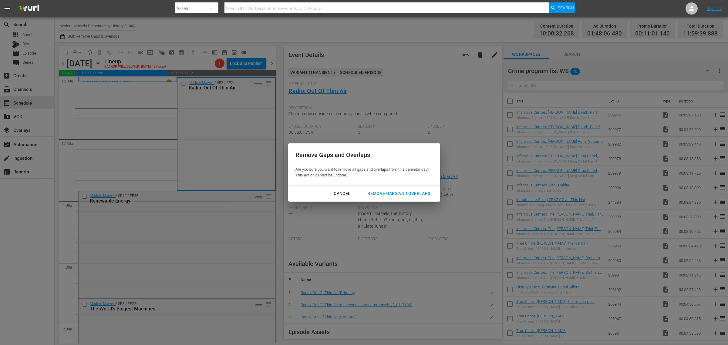
click at [388, 195] on div "Remove Gaps and Overlaps" at bounding box center [399, 194] width 73 height 8
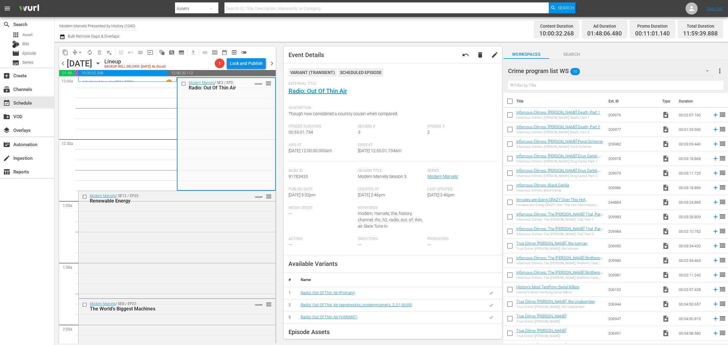
click at [430, 23] on div "Content Duration 10:00:32.268 Ad Duration 01:48:06.480 Promo Duration 00:11:01.…" at bounding box center [573, 30] width 302 height 22
click at [399, 26] on div "Channel Title Modern Marvels Presented by History (1040) Bulk Remove Gaps & Ove…" at bounding box center [240, 30] width 362 height 22
click at [251, 25] on div "Channel Title Modern Marvels Presented by History (1040) Bulk Remove Gaps & Ove…" at bounding box center [240, 30] width 362 height 22
click at [423, 28] on div "Content Duration 10:00:32.268 Ad Duration 01:48:06.480 Promo Duration 00:11:01.…" at bounding box center [573, 30] width 302 height 22
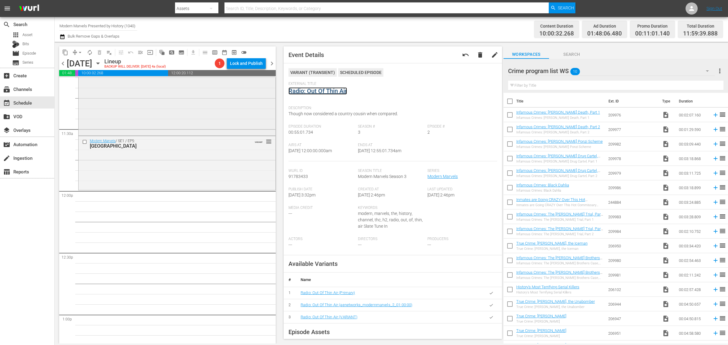
scroll to position [1252, 0]
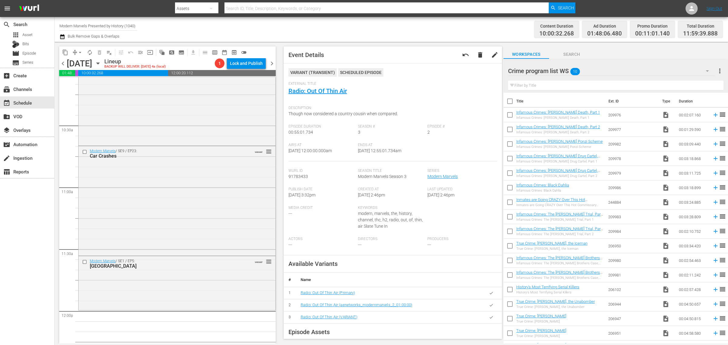
drag, startPoint x: 175, startPoint y: 202, endPoint x: 270, endPoint y: 207, distance: 95.7
click at [175, 201] on div "Modern Marvels / SE9 / EP23: Car Crashes VARIANT reorder" at bounding box center [177, 200] width 197 height 108
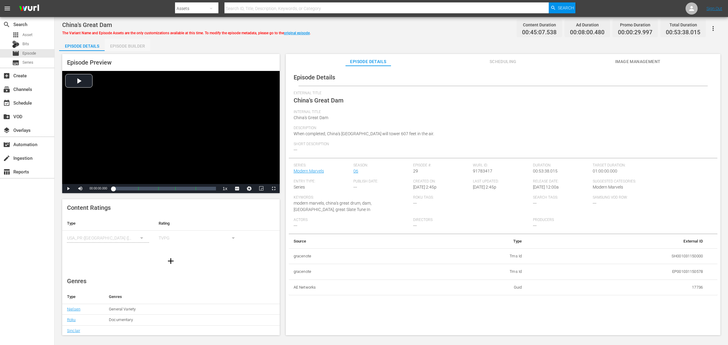
click at [137, 49] on div "Episode Builder" at bounding box center [128, 46] width 46 height 15
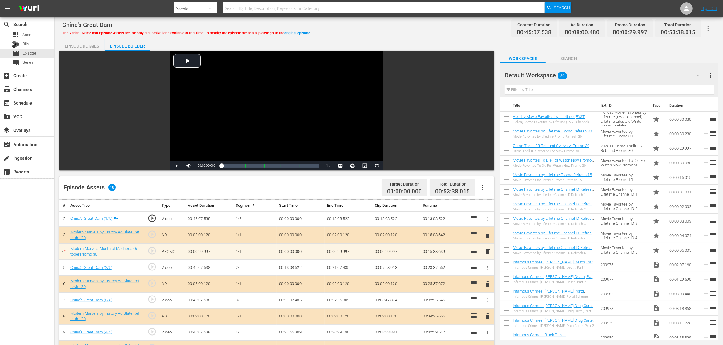
click at [582, 75] on div "Default Workspace 89" at bounding box center [604, 75] width 201 height 17
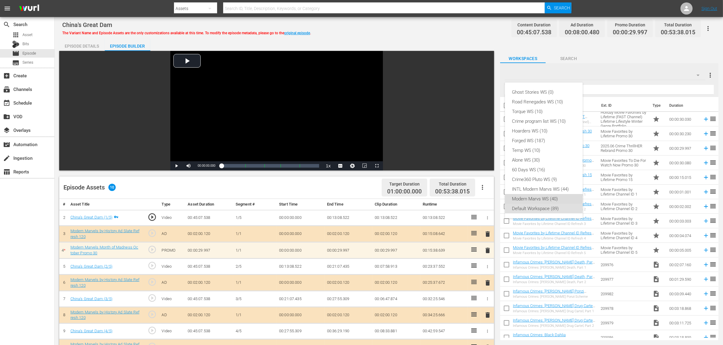
click at [537, 197] on div "Modern Marvs WS (40)" at bounding box center [543, 199] width 63 height 10
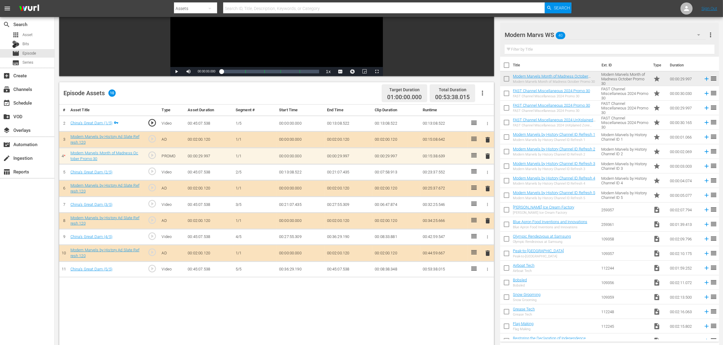
scroll to position [152, 0]
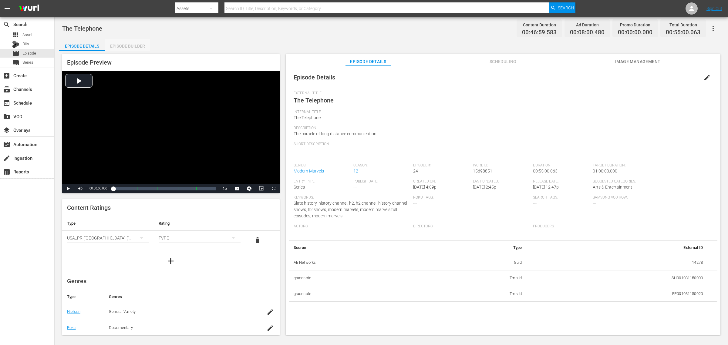
click at [134, 44] on div "Episode Builder" at bounding box center [128, 46] width 46 height 15
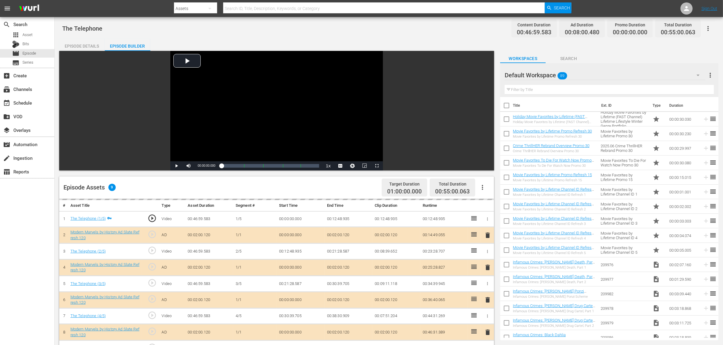
click at [582, 75] on div "Default Workspace 89" at bounding box center [604, 75] width 201 height 17
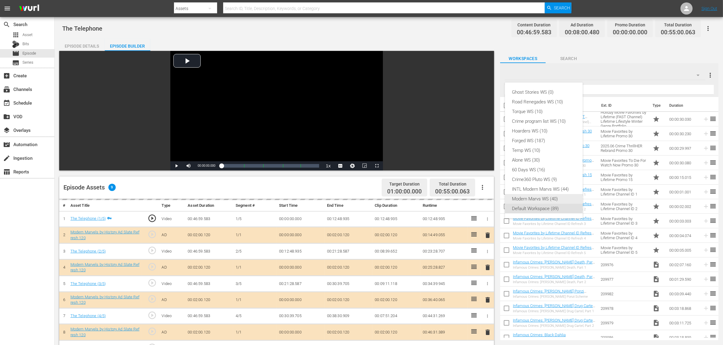
click at [552, 198] on div "Modern Marvs WS (40)" at bounding box center [543, 199] width 63 height 10
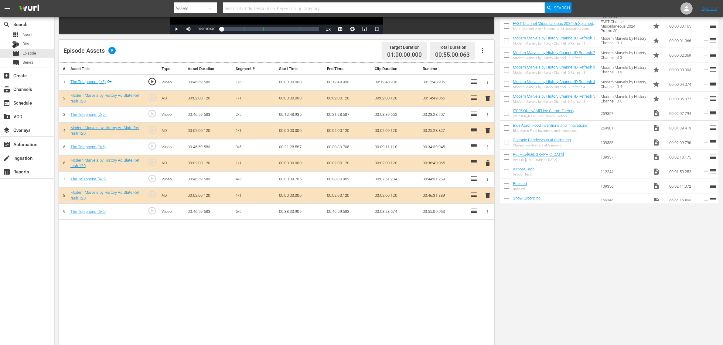
scroll to position [152, 0]
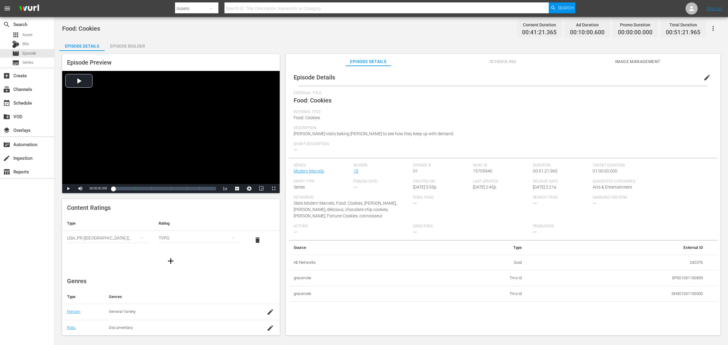
click at [138, 46] on div "Episode Builder" at bounding box center [128, 46] width 46 height 15
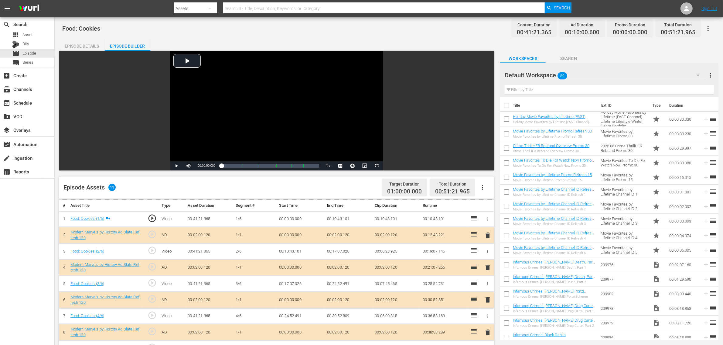
click at [582, 78] on div "Default Workspace 89" at bounding box center [604, 75] width 201 height 17
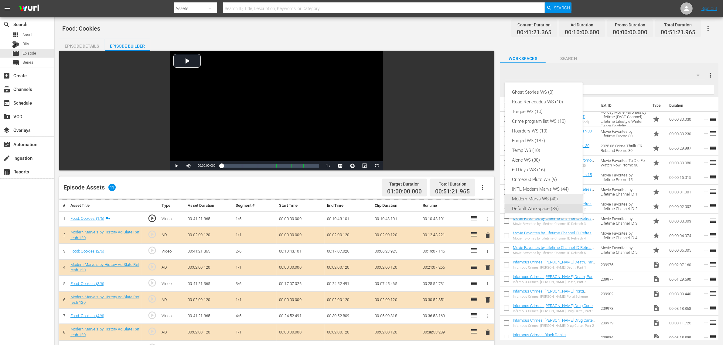
click at [555, 196] on div "Modern Marvs WS (40)" at bounding box center [543, 199] width 63 height 10
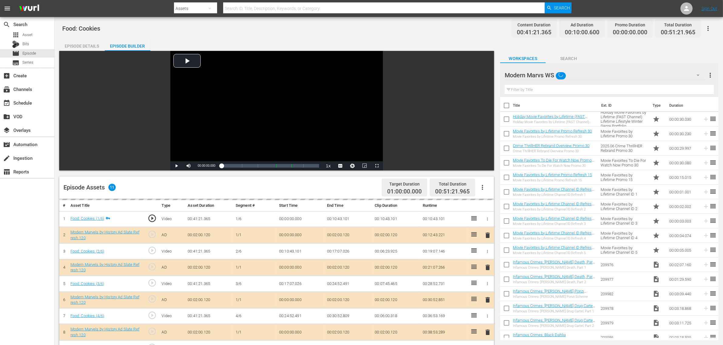
click at [434, 21] on div "Ghost Stories WS (0) Road Renegades WS (10) Torque WS (10) Crime program list W…" at bounding box center [361, 172] width 723 height 345
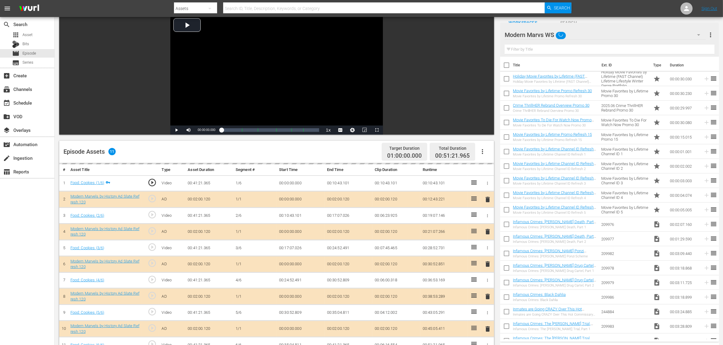
scroll to position [114, 0]
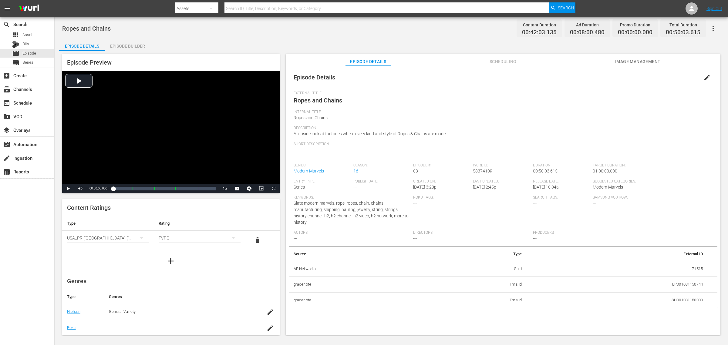
click at [136, 46] on div "Episode Builder" at bounding box center [128, 46] width 46 height 15
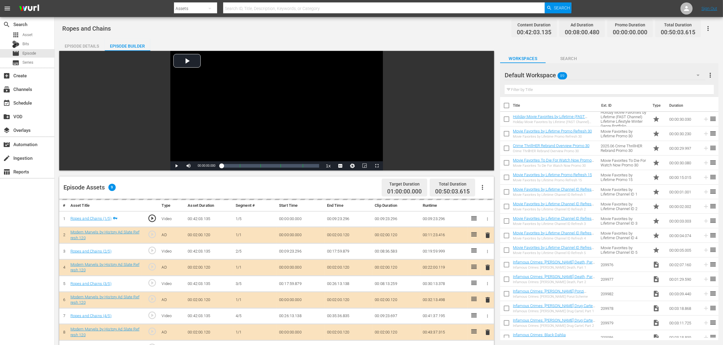
click at [582, 67] on div "Default Workspace 89" at bounding box center [604, 75] width 201 height 17
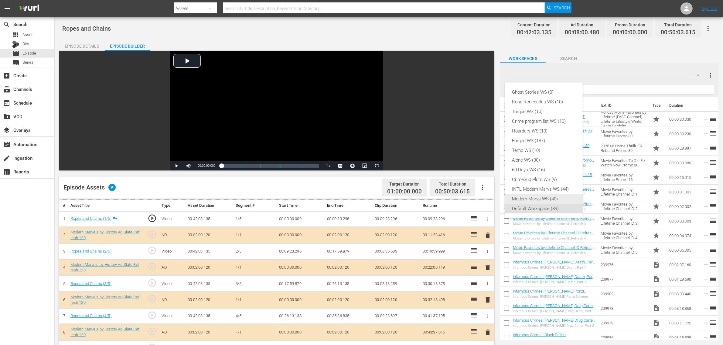
click at [545, 197] on div "Modern Marvs WS (40)" at bounding box center [543, 199] width 63 height 10
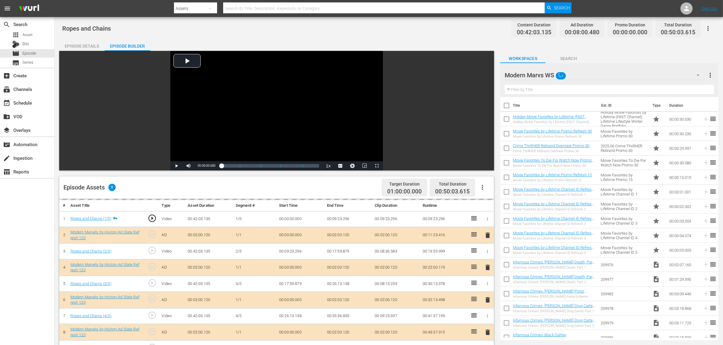
click at [428, 32] on div "Ropes and Chains Content Duration 00:42:03.135 Ad Duration 00:08:00.480 Promo D…" at bounding box center [388, 29] width 653 height 14
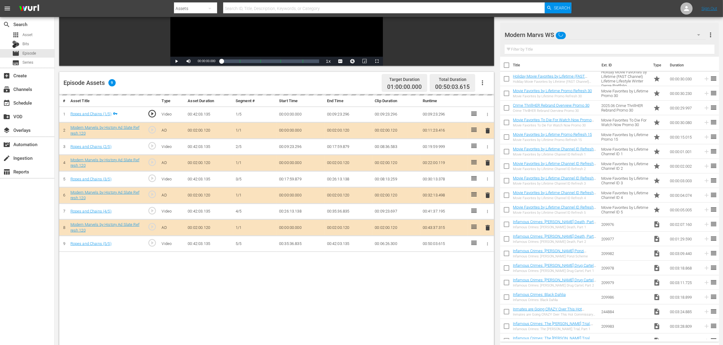
scroll to position [114, 0]
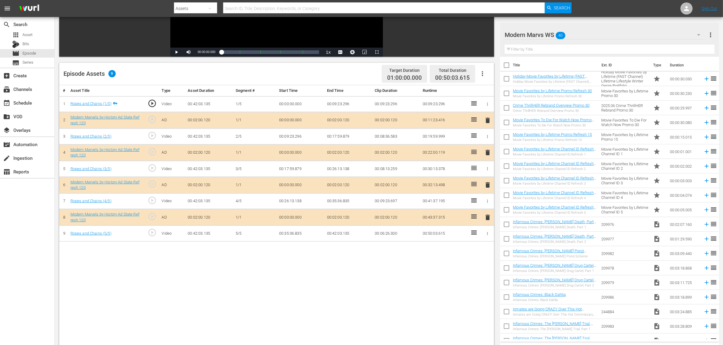
click at [487, 187] on span "delete" at bounding box center [487, 184] width 7 height 7
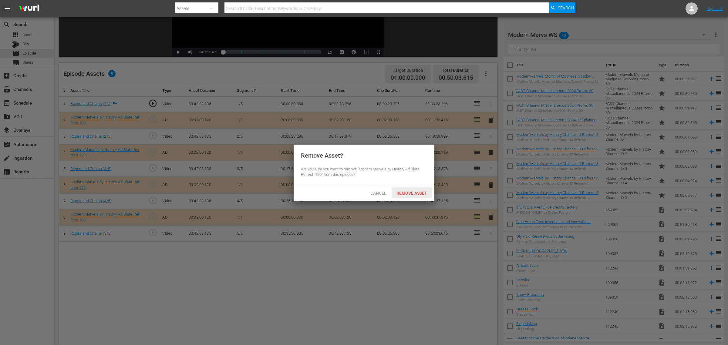
click at [409, 191] on span "Remove Asset" at bounding box center [412, 193] width 40 height 5
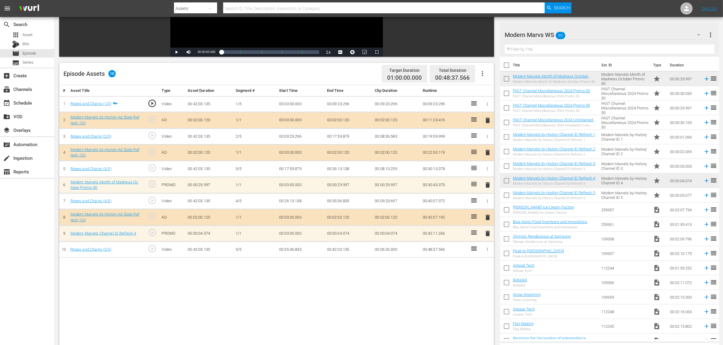
click at [486, 234] on span "delete" at bounding box center [487, 233] width 7 height 7
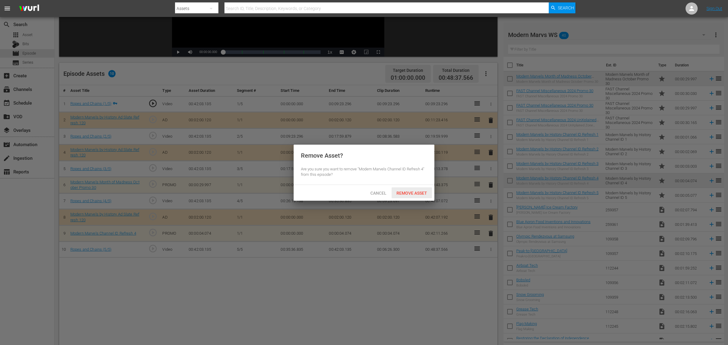
click at [407, 189] on div "Remove Asset" at bounding box center [412, 193] width 40 height 11
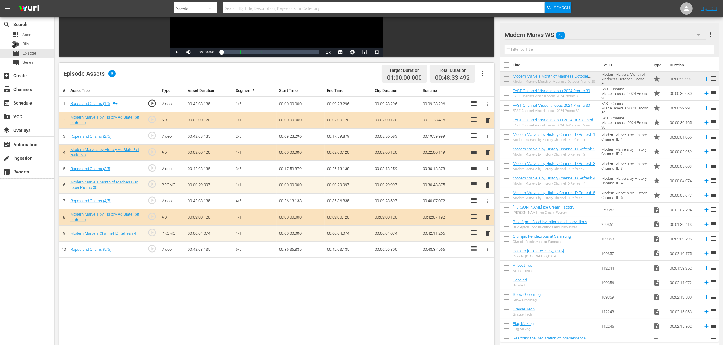
click at [337, 276] on div "# Asset Title Type Asset Duration Segment # Start Time End Time Clip Duration R…" at bounding box center [276, 235] width 435 height 300
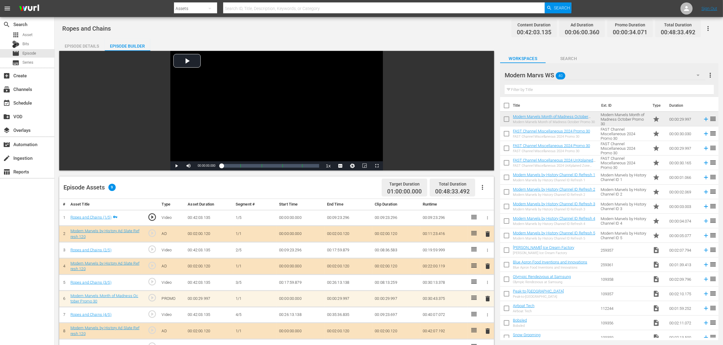
scroll to position [158, 0]
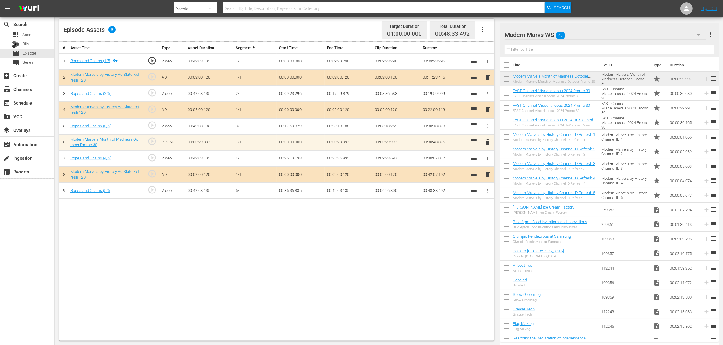
click at [332, 28] on div "Episode Assets 9 Target Duration 01:00:00.000 Total Duration 00:48:33.492" at bounding box center [276, 30] width 435 height 22
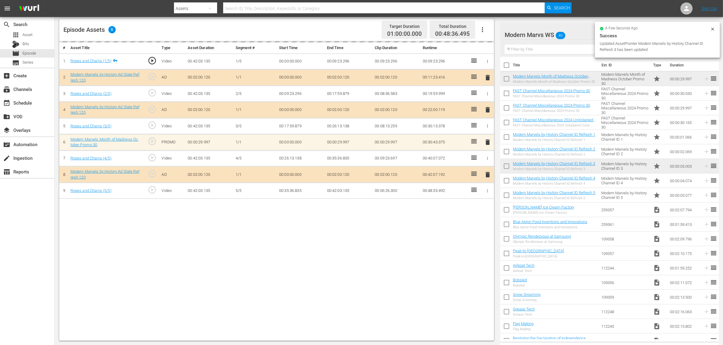
click at [30, 237] on div "search Search apps Asset Bits movie Episode subtitles Series add_box Create sub…" at bounding box center [27, 189] width 55 height 345
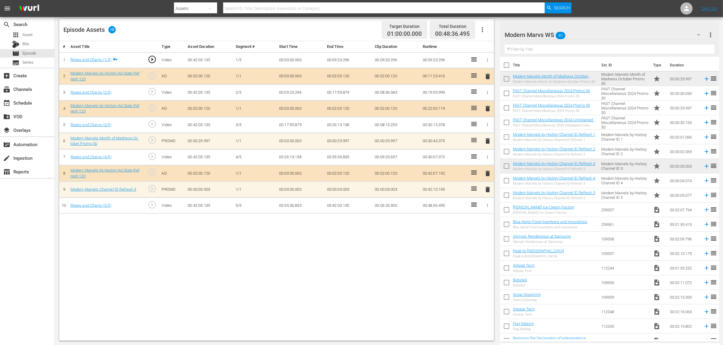
click at [375, 242] on div "# Asset Title Type Asset Duration Segment # Start Time End Time Clip Duration R…" at bounding box center [276, 191] width 435 height 300
click at [335, 23] on div "Episode Assets 10 Target Duration 01:00:00.000 Total Duration 00:48:36.495" at bounding box center [276, 30] width 435 height 22
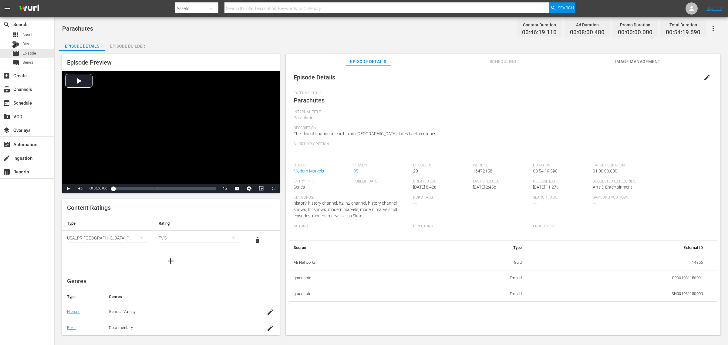
click at [128, 46] on div "Episode Builder" at bounding box center [128, 46] width 46 height 15
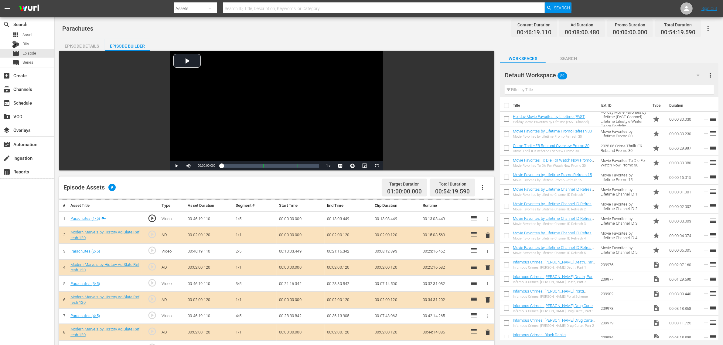
click at [582, 75] on div "Default Workspace 89" at bounding box center [604, 75] width 201 height 17
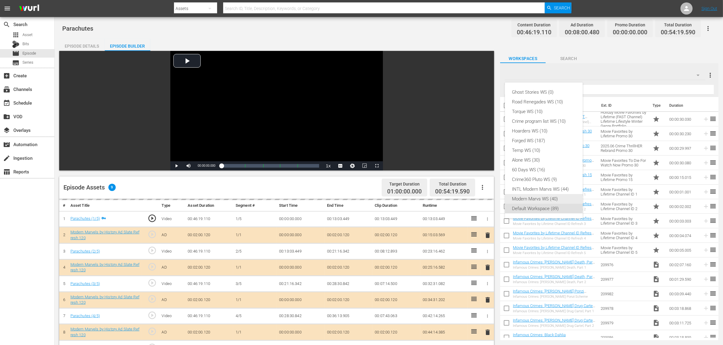
click at [553, 199] on div "Modern Marvs WS (40)" at bounding box center [543, 199] width 63 height 10
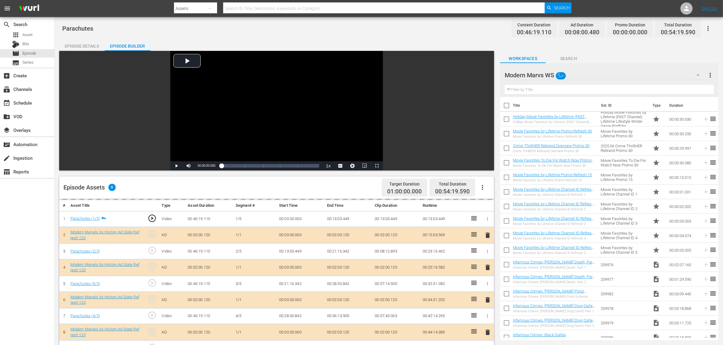
click at [394, 33] on div "Ghost Stories WS (0) Road Renegades WS (10) Torque WS (10) Crime program list W…" at bounding box center [361, 172] width 723 height 345
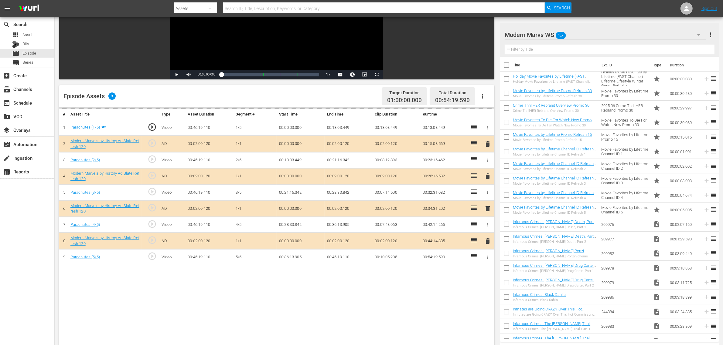
scroll to position [158, 0]
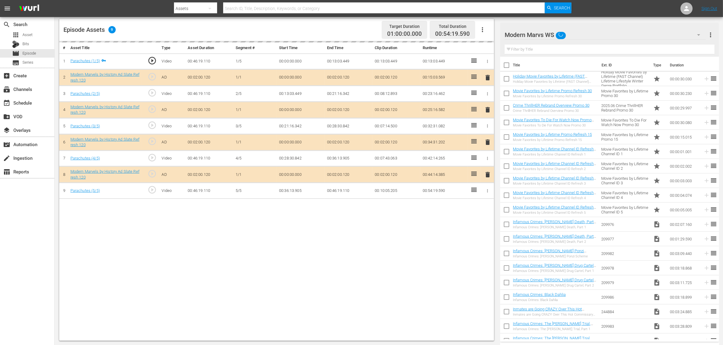
click at [432, 242] on div "# Asset Title Type Asset Duration Segment # Start Time End Time Clip Duration R…" at bounding box center [276, 191] width 435 height 300
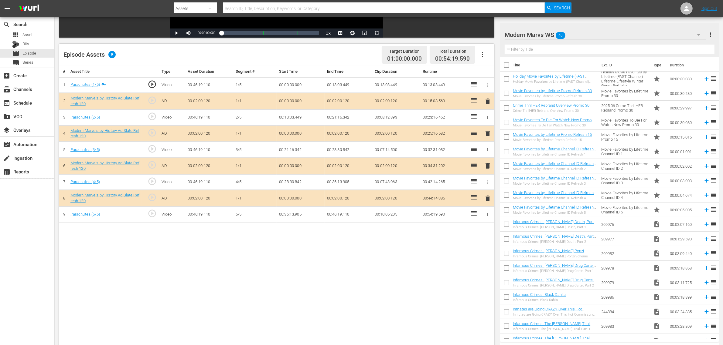
scroll to position [120, 0]
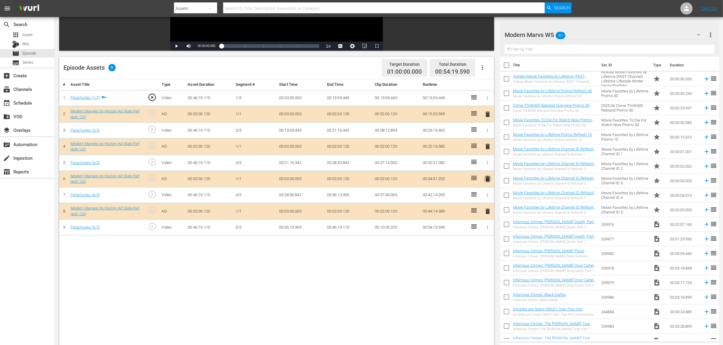
click at [489, 181] on span "delete" at bounding box center [487, 178] width 7 height 7
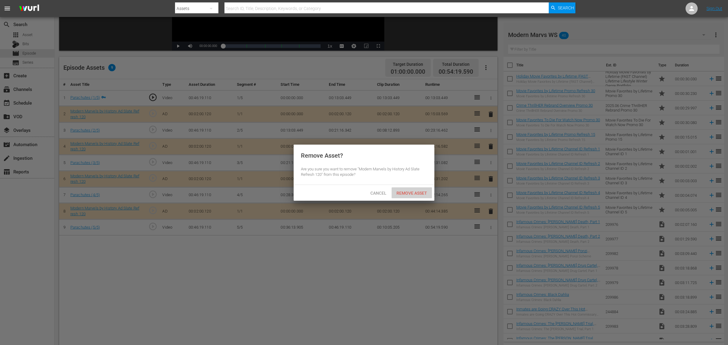
click at [413, 191] on span "Remove Asset" at bounding box center [412, 193] width 40 height 5
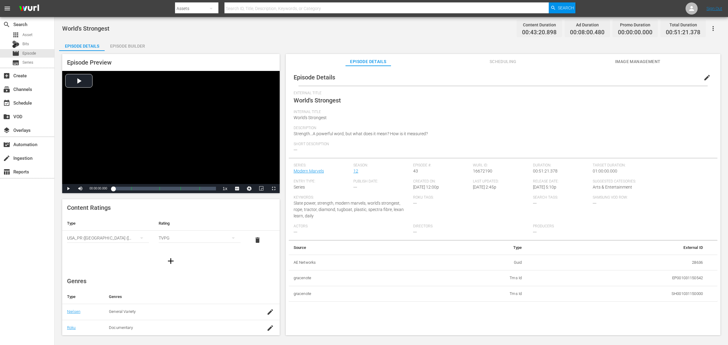
click at [125, 42] on div "Episode Builder" at bounding box center [128, 46] width 46 height 15
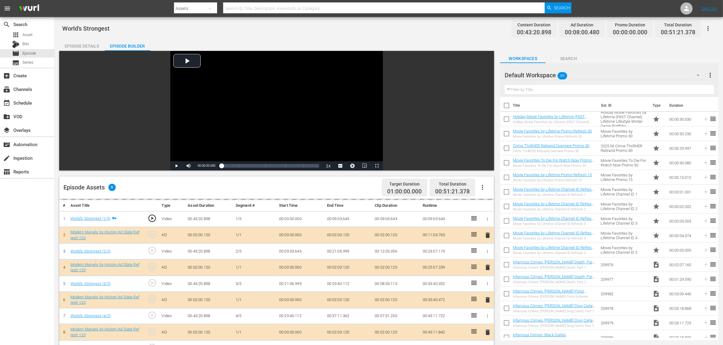
click at [578, 74] on div "Default Workspace 89" at bounding box center [604, 75] width 201 height 17
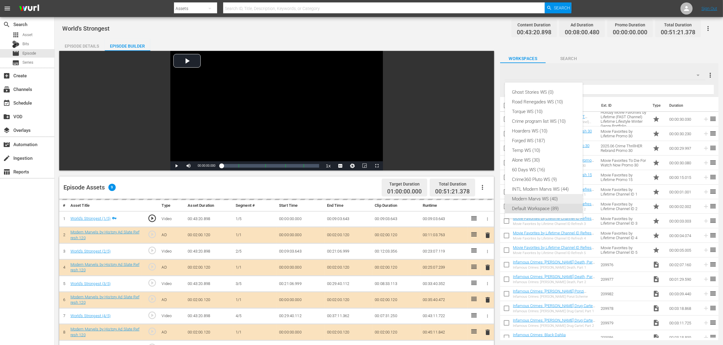
click at [533, 199] on div "Modern Marvs WS (40)" at bounding box center [543, 199] width 63 height 10
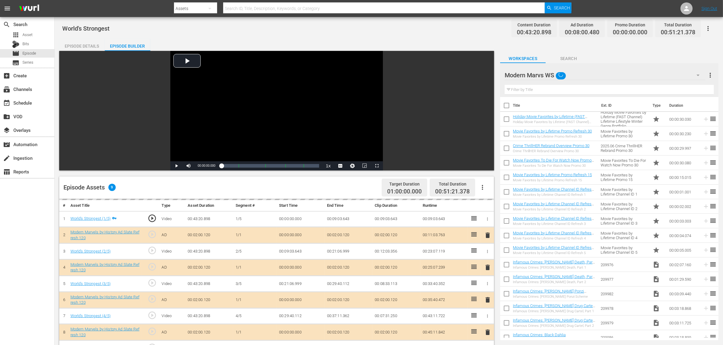
click at [357, 183] on div "Episode Assets 9 Target Duration 01:00:00.000 Total Duration 00:51:21.378" at bounding box center [276, 188] width 435 height 22
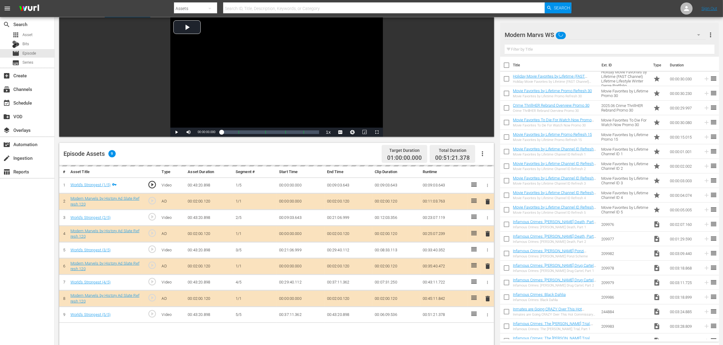
scroll to position [76, 0]
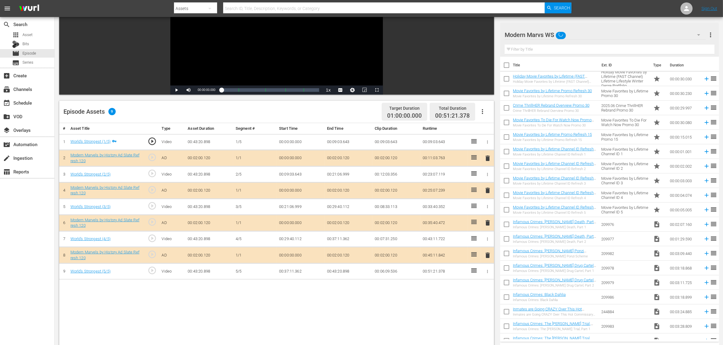
click at [486, 225] on span "delete" at bounding box center [487, 222] width 7 height 7
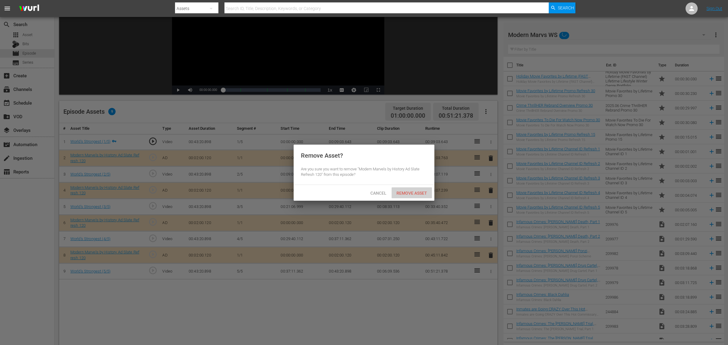
click at [417, 192] on span "Remove Asset" at bounding box center [412, 193] width 40 height 5
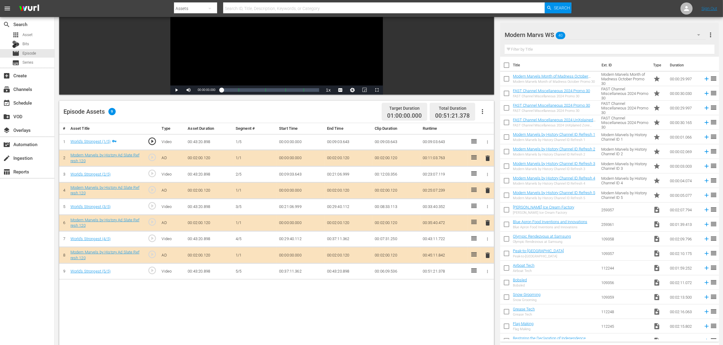
click at [310, 109] on div "Episode Assets 9 Target Duration 01:00:00.000 Total Duration 00:51:21.378" at bounding box center [276, 112] width 435 height 22
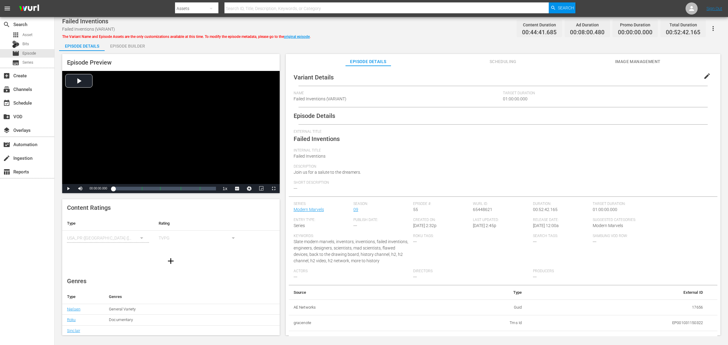
click at [131, 46] on div "Episode Builder" at bounding box center [128, 46] width 46 height 15
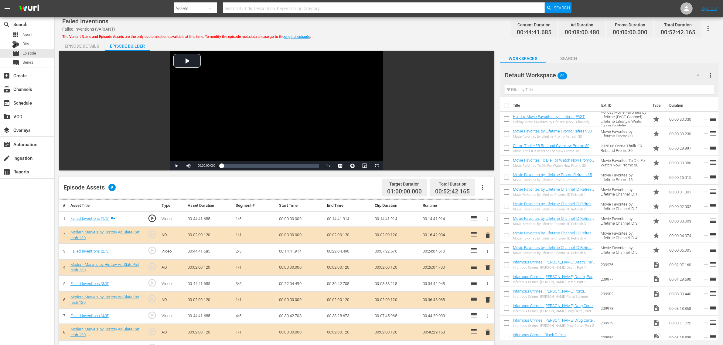
click at [575, 76] on div "Default Workspace 89" at bounding box center [604, 75] width 201 height 17
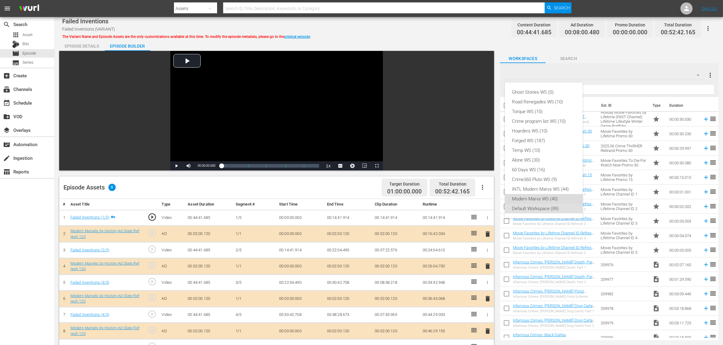
click at [534, 197] on div "Modern Marvs WS (40)" at bounding box center [543, 199] width 63 height 10
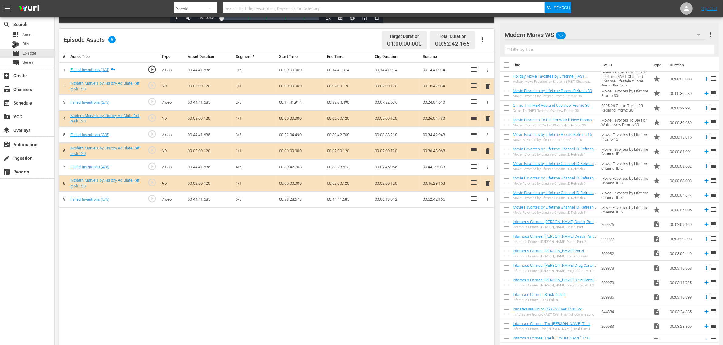
scroll to position [152, 0]
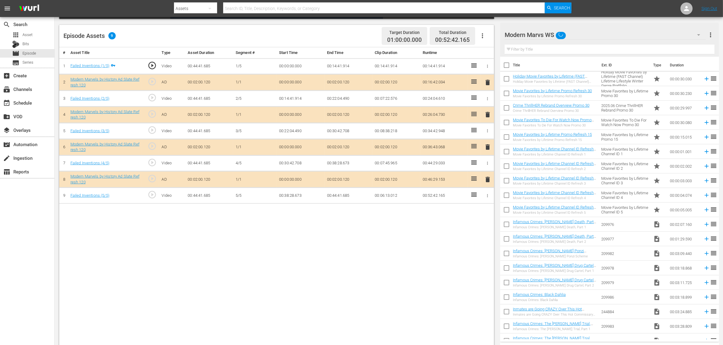
click at [486, 149] on span "delete" at bounding box center [487, 147] width 7 height 7
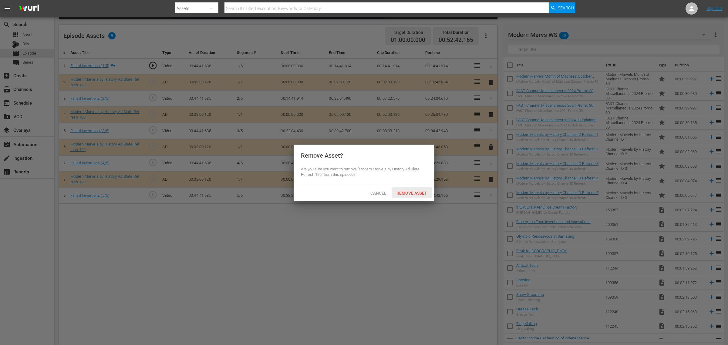
click at [413, 190] on div "Remove Asset" at bounding box center [412, 193] width 40 height 11
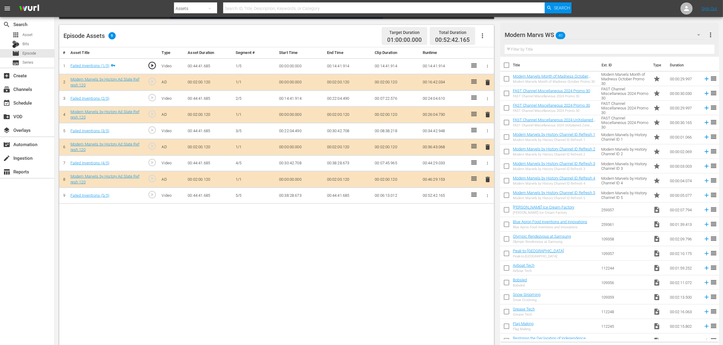
click at [348, 39] on body "menu Search By Assets Search ID, Title, Description, Keywords, or Category Sear…" at bounding box center [361, 20] width 723 height 345
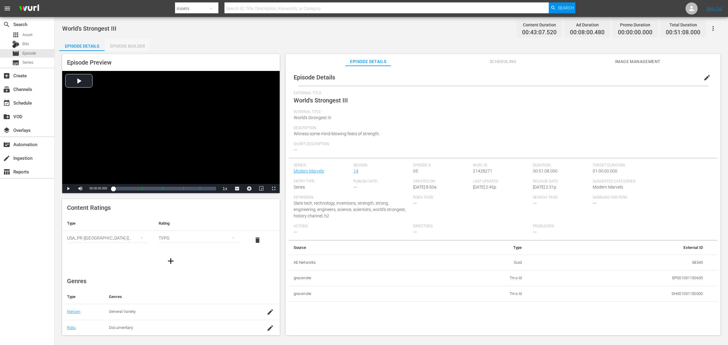
click at [127, 44] on div "Episode Builder" at bounding box center [128, 46] width 46 height 15
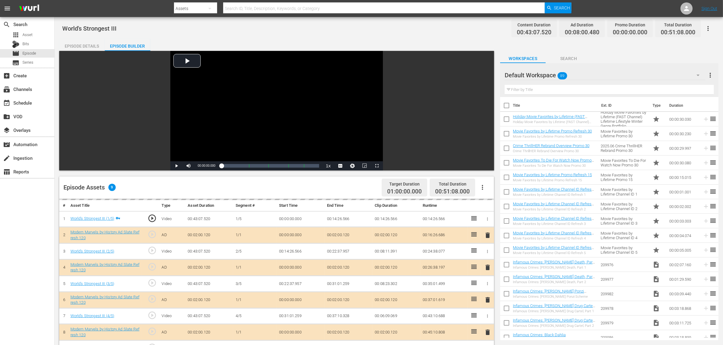
click at [576, 74] on div "Default Workspace 89" at bounding box center [604, 75] width 201 height 17
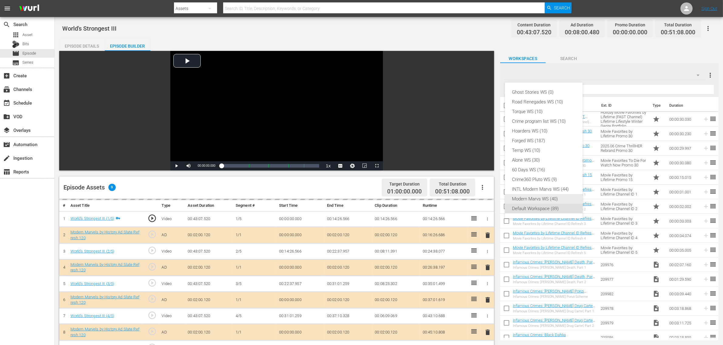
click at [547, 197] on div "Modern Marvs WS (40)" at bounding box center [543, 199] width 63 height 10
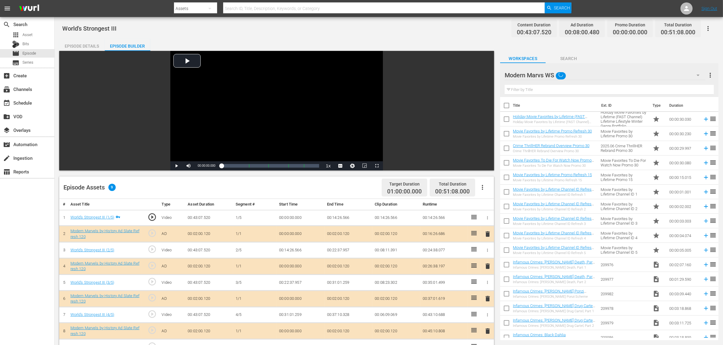
click at [317, 181] on div "Episode Assets 9 Target Duration 01:00:00.000 Total Duration 00:51:08.000" at bounding box center [276, 188] width 435 height 22
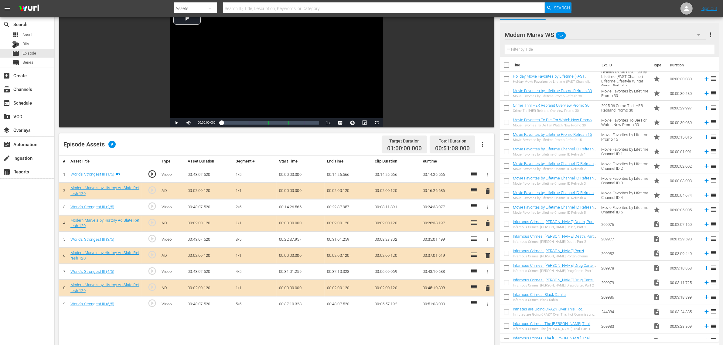
scroll to position [114, 0]
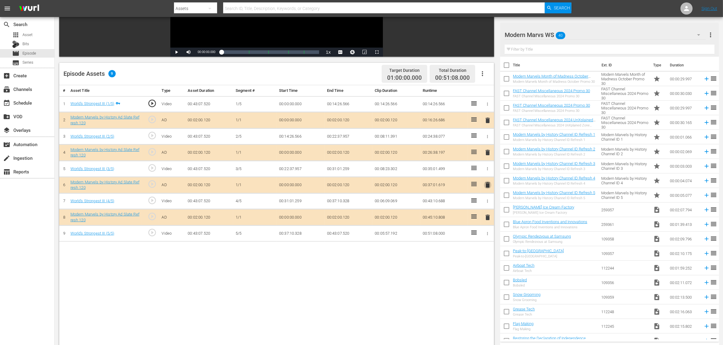
click at [487, 185] on span "delete" at bounding box center [487, 184] width 7 height 7
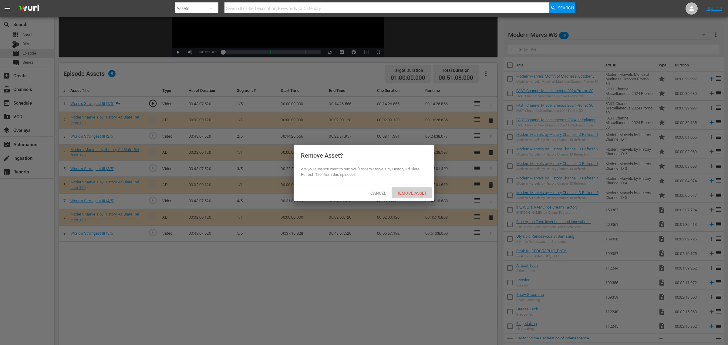
click at [414, 193] on span "Remove Asset" at bounding box center [412, 193] width 40 height 5
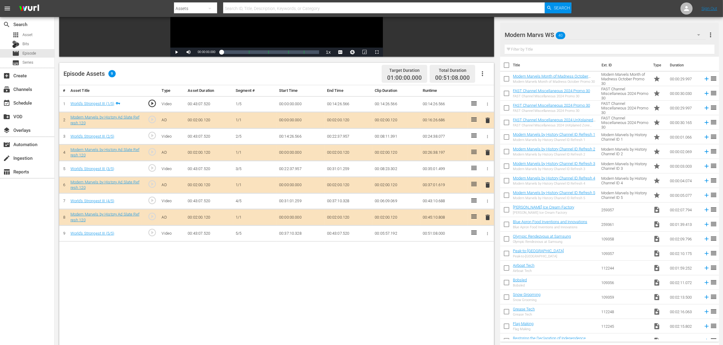
click at [339, 68] on div "Episode Assets 9 Target Duration 01:00:00.000 Total Duration 00:51:08.000" at bounding box center [276, 74] width 435 height 22
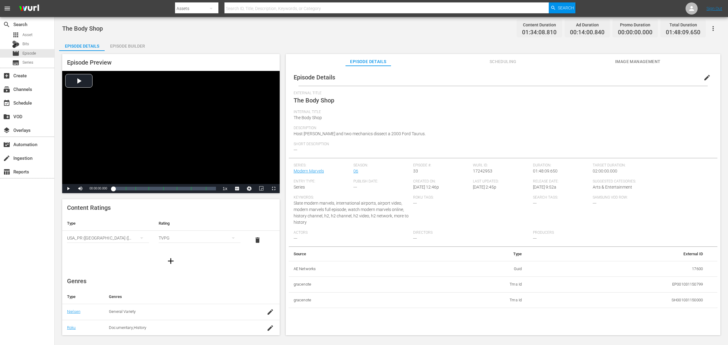
click at [128, 41] on div "Episode Builder" at bounding box center [128, 46] width 46 height 15
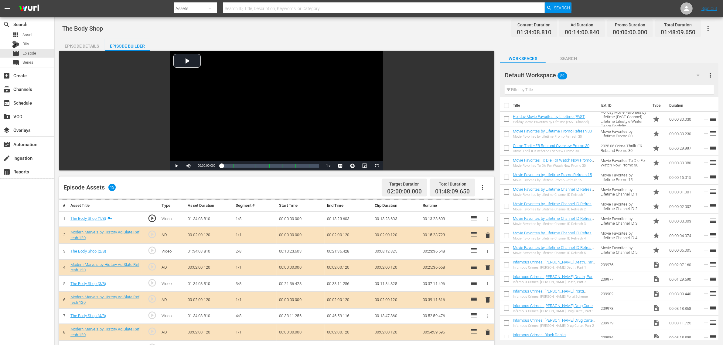
click at [582, 75] on div "Default Workspace 89" at bounding box center [604, 75] width 201 height 17
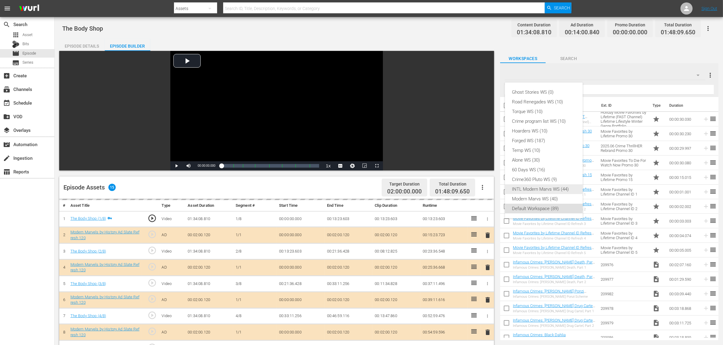
click at [545, 196] on div "Modern Marvs WS (40)" at bounding box center [543, 199] width 63 height 10
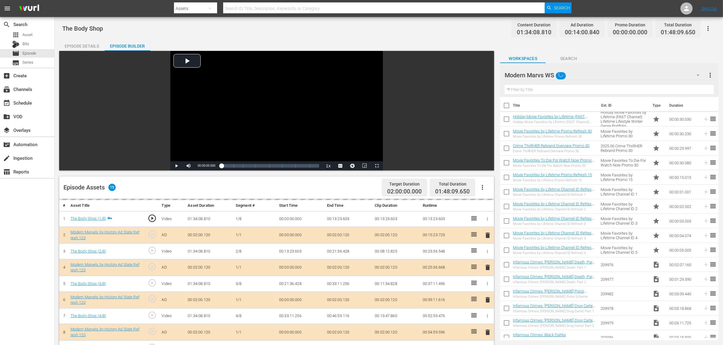
click at [411, 36] on div "Ghost Stories WS (0) Road Renegades WS (10) Torque WS (10) Crime program list W…" at bounding box center [361, 172] width 723 height 345
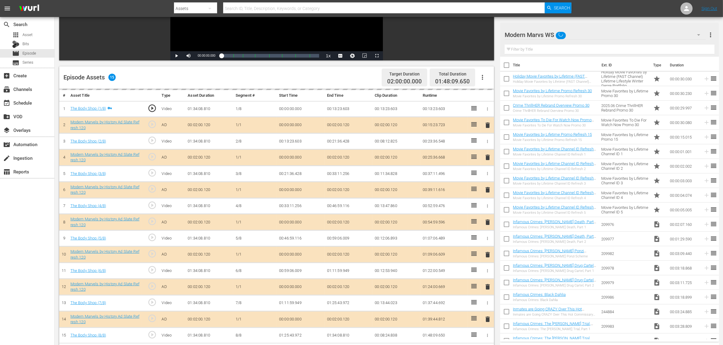
scroll to position [158, 0]
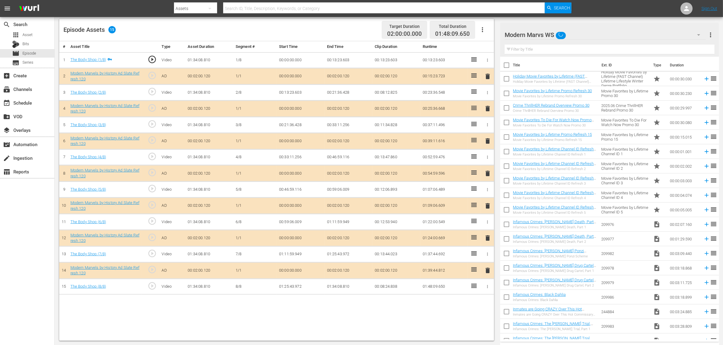
click at [486, 241] on span "delete" at bounding box center [487, 238] width 7 height 7
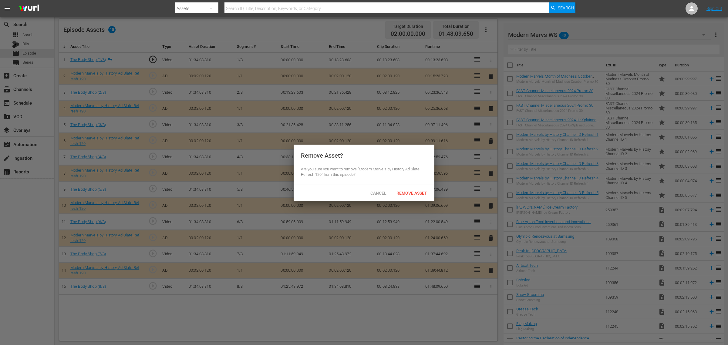
click at [415, 191] on span "Remove Asset" at bounding box center [412, 193] width 40 height 5
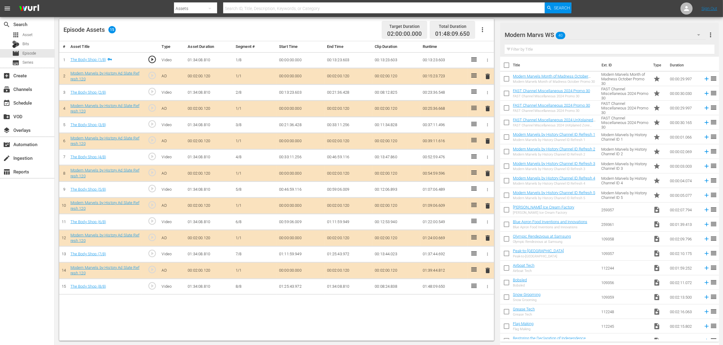
click at [339, 27] on div "Episode Assets 15 Target Duration 02:00:00.000 Total Duration 01:48:09.650" at bounding box center [276, 30] width 435 height 22
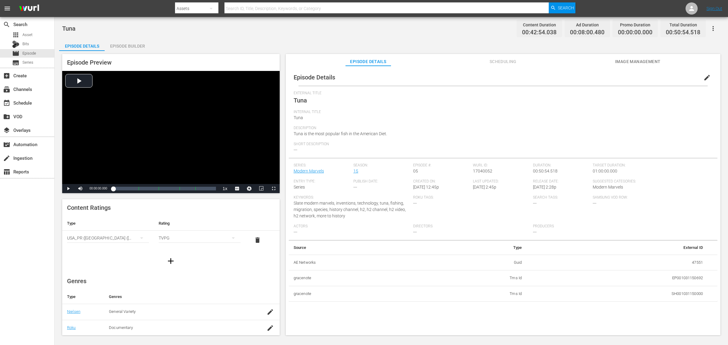
click at [130, 41] on div "Episode Builder" at bounding box center [128, 46] width 46 height 15
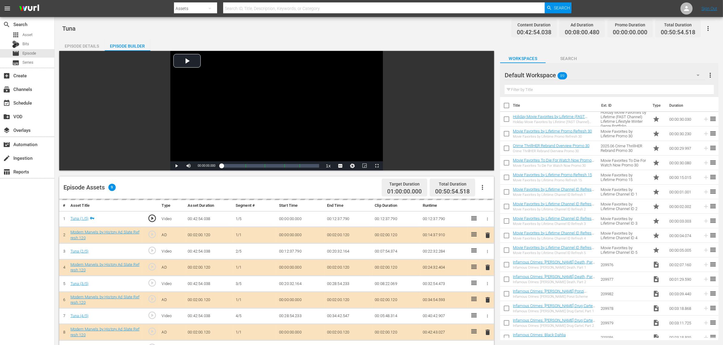
click at [582, 80] on hr at bounding box center [604, 80] width 201 height 0
click at [582, 77] on div "Default Workspace 89" at bounding box center [604, 75] width 201 height 17
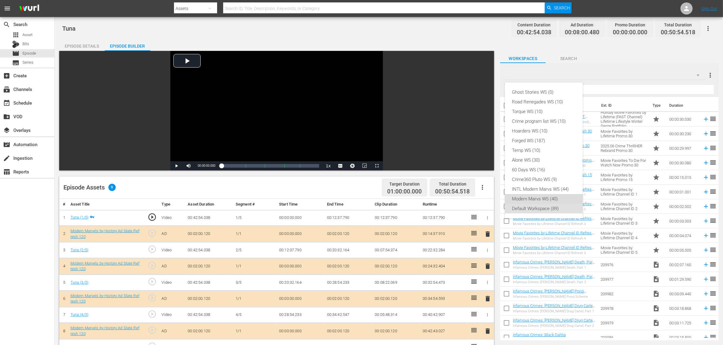
click at [544, 198] on div "Modern Marvs WS (40)" at bounding box center [543, 199] width 63 height 10
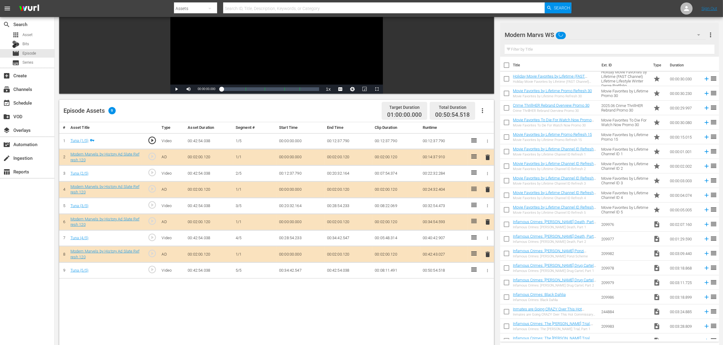
scroll to position [114, 0]
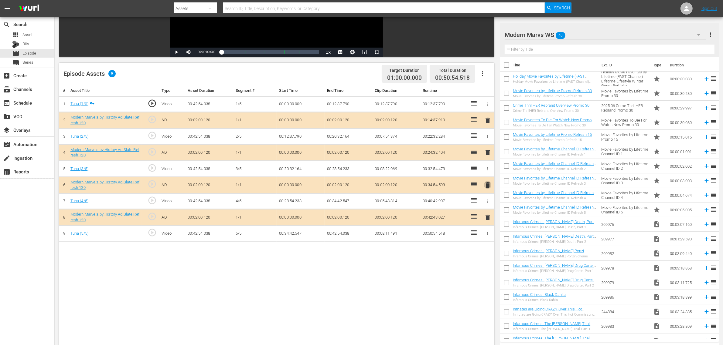
click at [485, 186] on span "delete" at bounding box center [487, 184] width 7 height 7
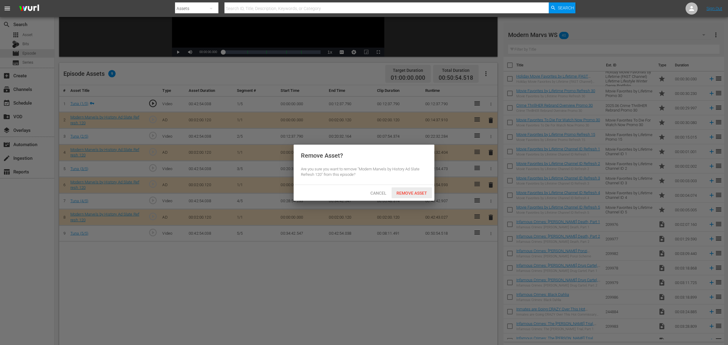
click at [420, 193] on span "Remove Asset" at bounding box center [412, 193] width 40 height 5
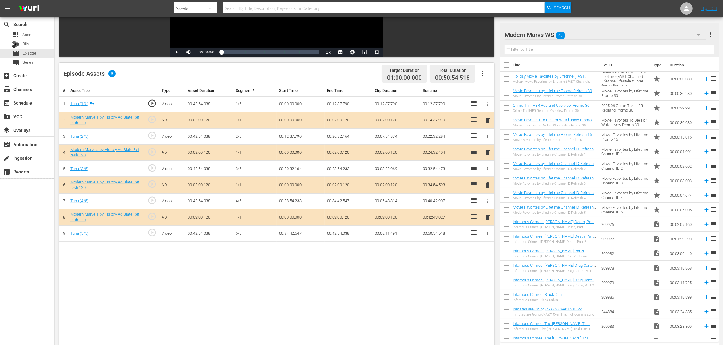
click at [582, 11] on nav "menu Search By Assets Search ID, Title, Description, Keywords, or Category Sear…" at bounding box center [361, 8] width 723 height 17
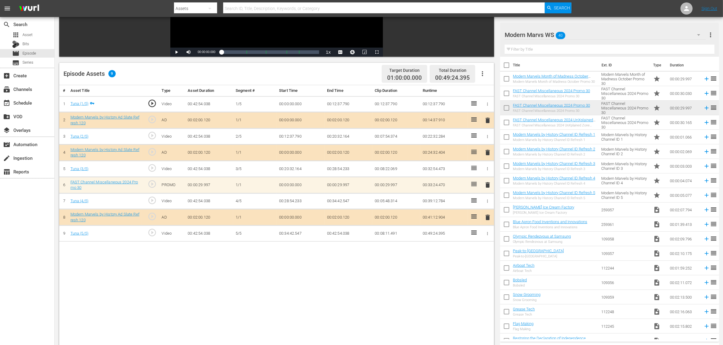
click at [282, 75] on div "Episode Assets 9 Target Duration 01:00:00.000 Total Duration 00:49:24.395" at bounding box center [276, 74] width 435 height 22
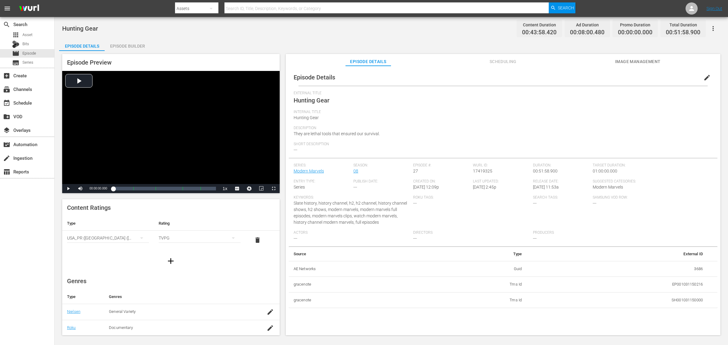
click at [138, 46] on div "Episode Builder" at bounding box center [128, 46] width 46 height 15
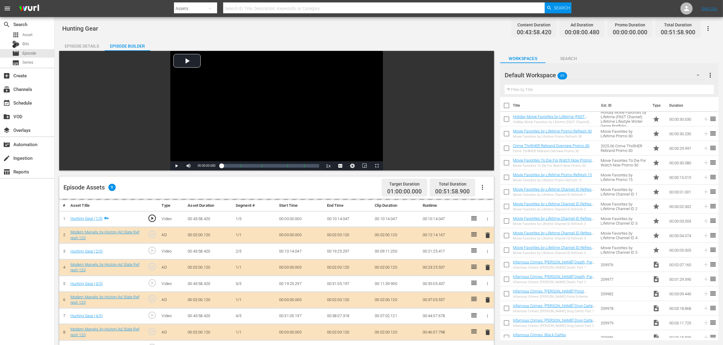
click at [582, 73] on div "Default Workspace 89" at bounding box center [604, 75] width 201 height 17
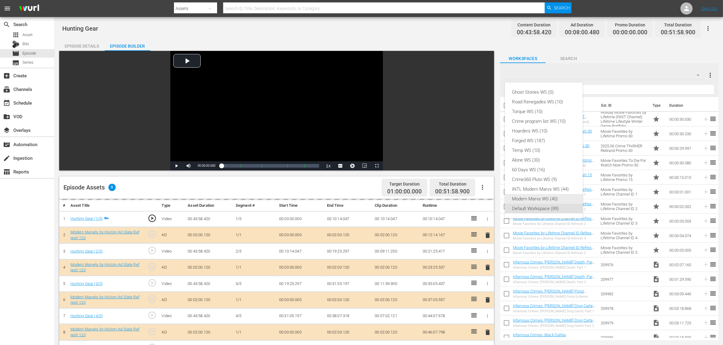
click at [530, 195] on div "Modern Marvs WS (40)" at bounding box center [543, 199] width 63 height 10
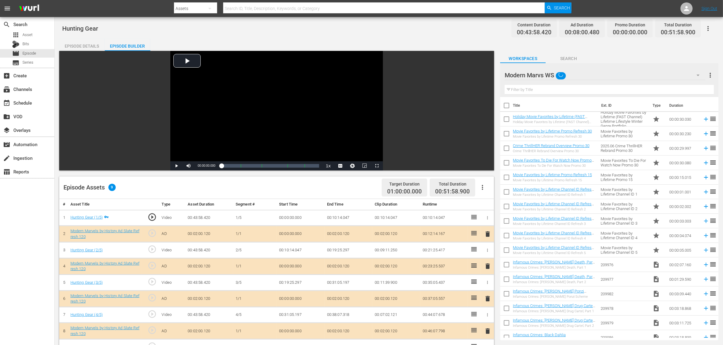
click at [425, 29] on div "Ghost Stories WS (0) Road Renegades WS (10) Torque WS (10) Crime program list W…" at bounding box center [361, 172] width 723 height 345
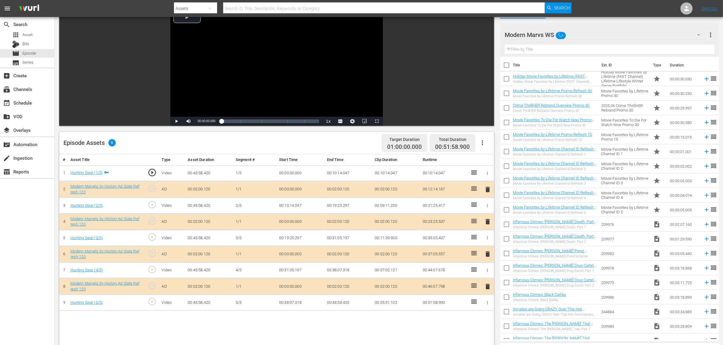
scroll to position [152, 0]
